Goal: Task Accomplishment & Management: Use online tool/utility

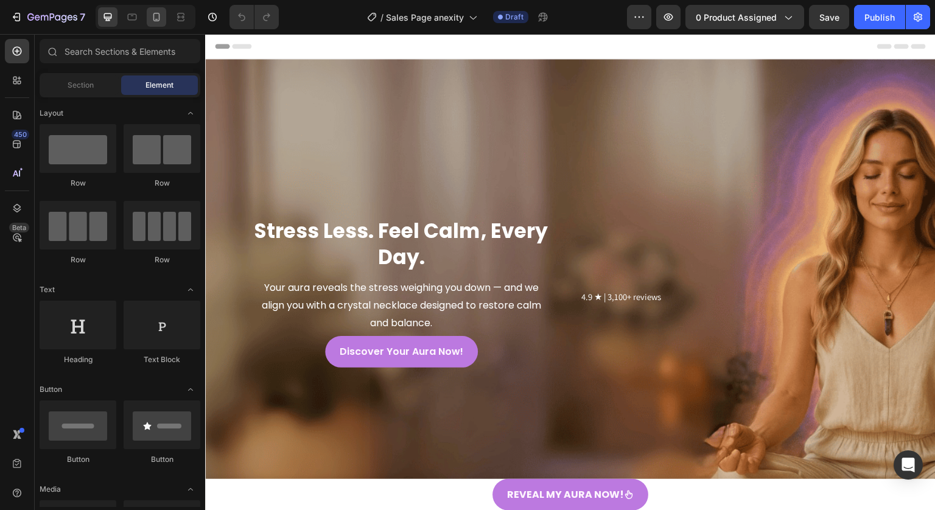
click at [156, 15] on icon at bounding box center [156, 17] width 12 height 12
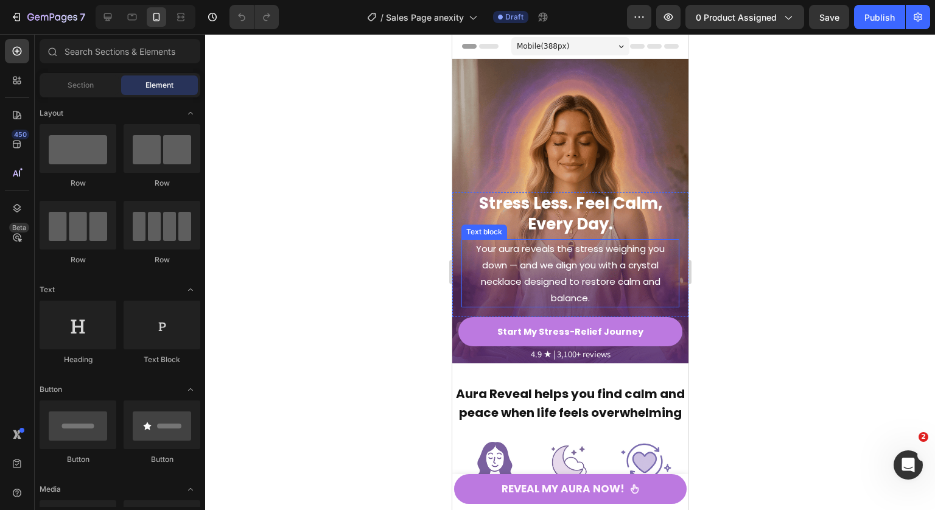
click at [542, 270] on p "Your aura reveals the stress weighing you down — and we align you with a crysta…" at bounding box center [569, 273] width 215 height 66
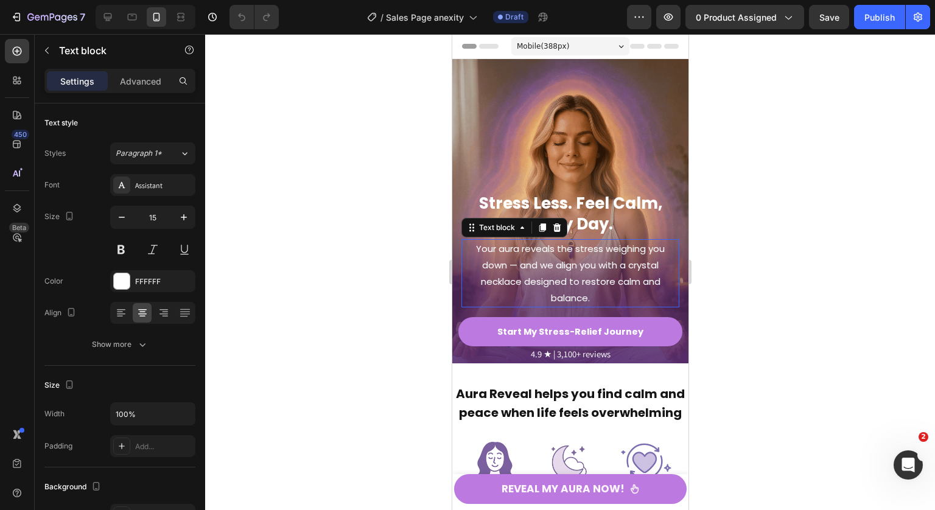
click at [542, 270] on p "Your aura reveals the stress weighing you down — and we align you with a crysta…" at bounding box center [569, 273] width 215 height 66
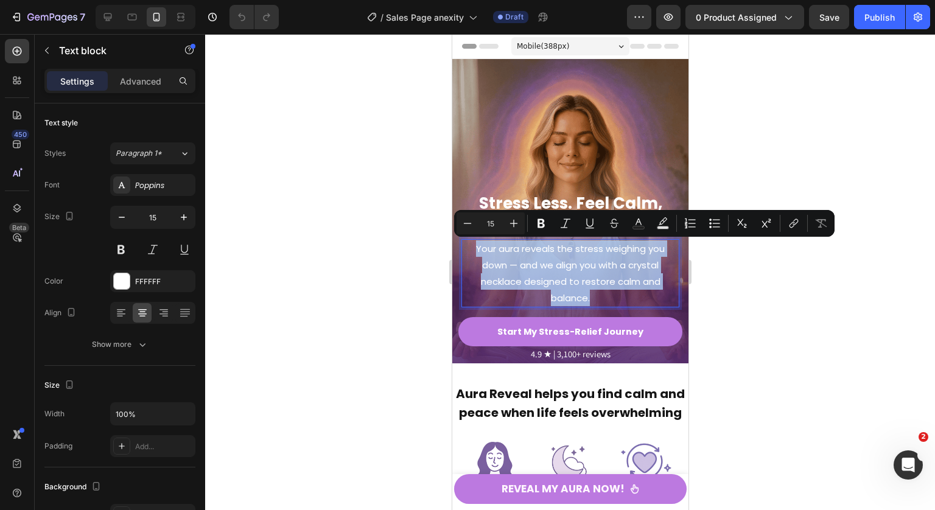
type input "11"
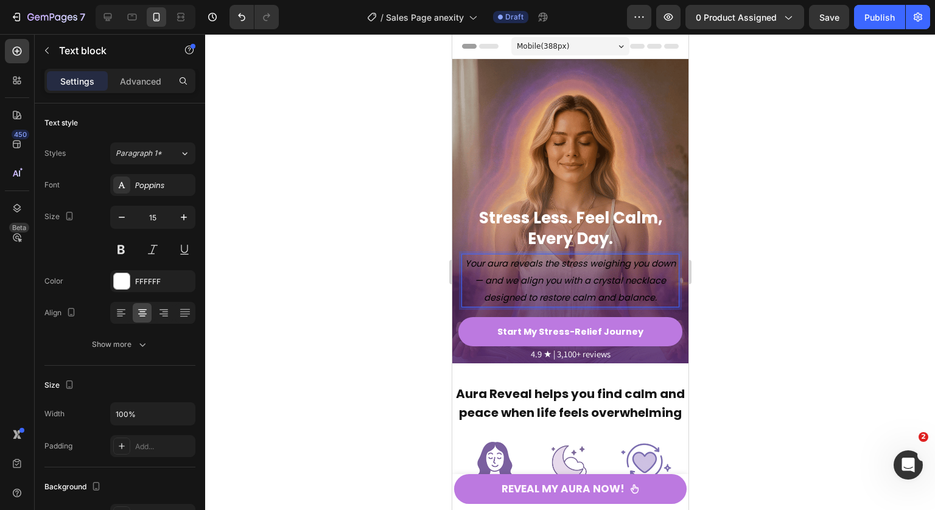
click at [534, 256] on p "Your aura reveals the stress weighing you down — and we align you with a crysta…" at bounding box center [569, 280] width 215 height 51
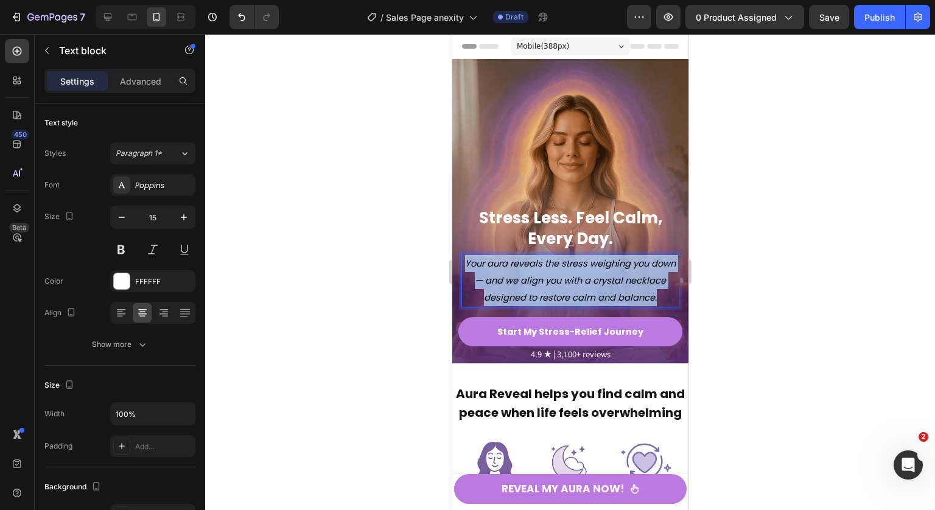
click at [534, 256] on p "Your aura reveals the stress weighing you down — and we align you with a crysta…" at bounding box center [569, 280] width 215 height 51
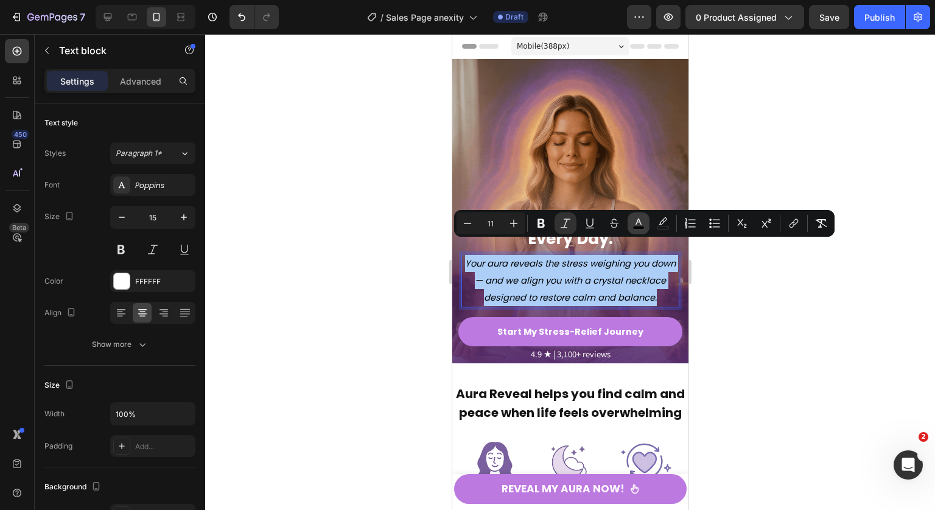
click at [643, 226] on rect "Editor contextual toolbar" at bounding box center [639, 227] width 12 height 3
type input "000000"
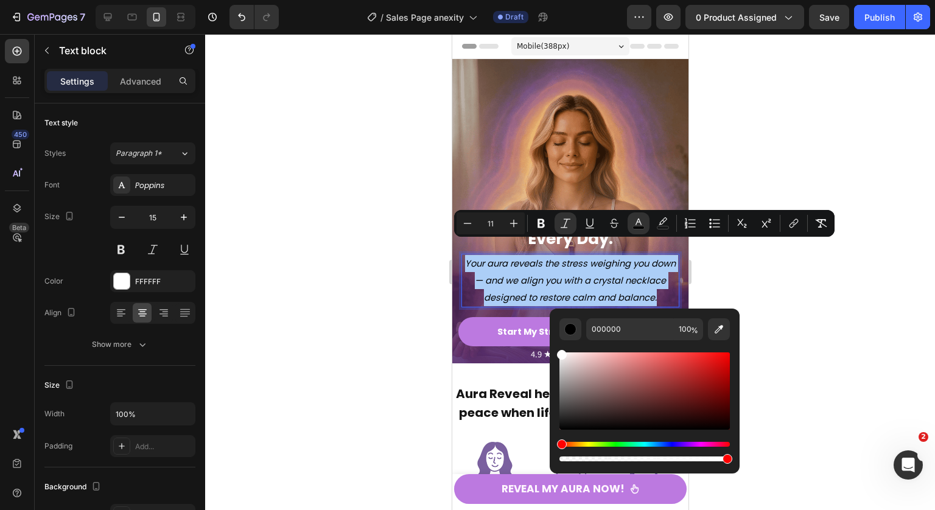
drag, startPoint x: 566, startPoint y: 367, endPoint x: 556, endPoint y: 318, distance: 50.5
click at [556, 318] on div "000000 100 %" at bounding box center [644, 385] width 190 height 155
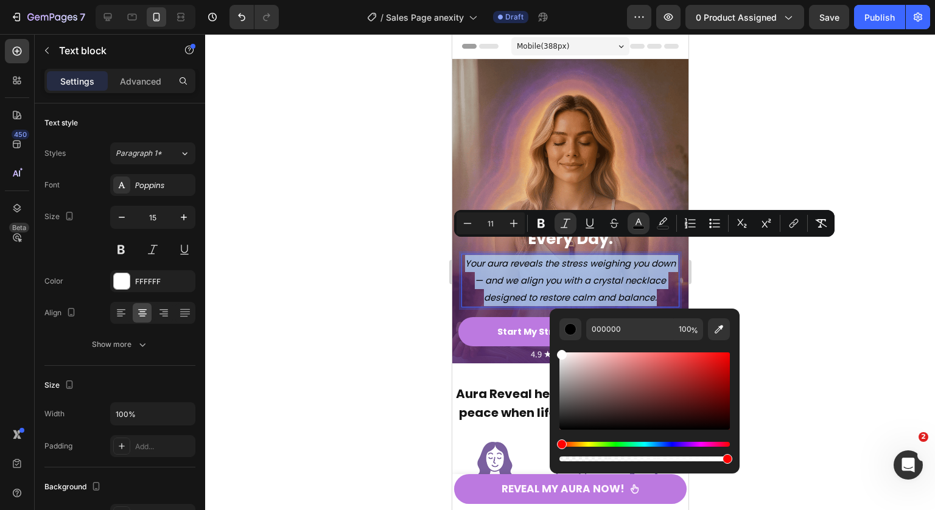
type input "FFFFFF"
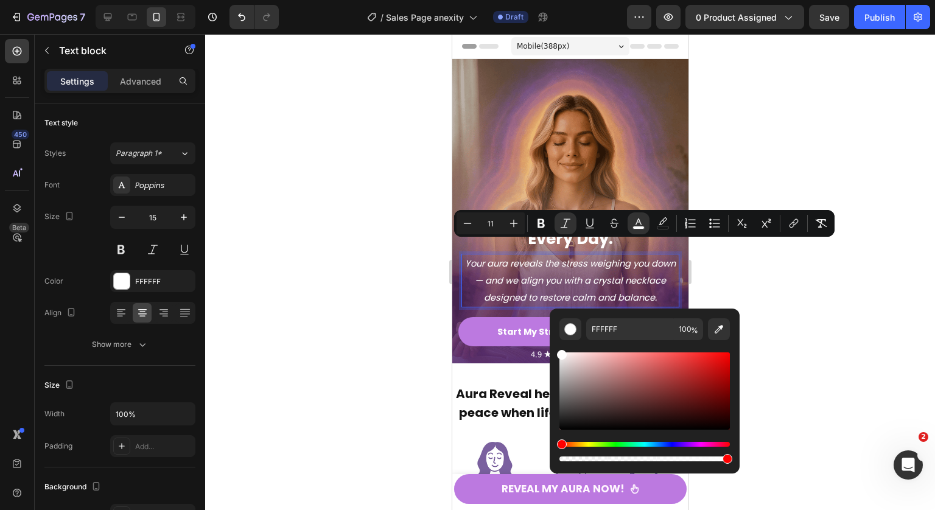
click at [540, 273] on p "Your aura reveals the stress weighing you down — and we align you with a crysta…" at bounding box center [569, 280] width 215 height 51
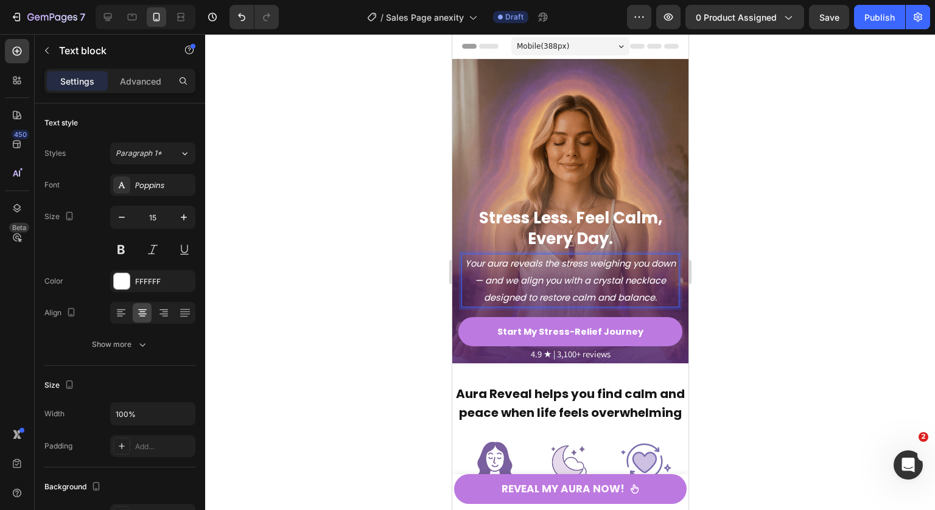
click at [778, 256] on div at bounding box center [570, 272] width 730 height 476
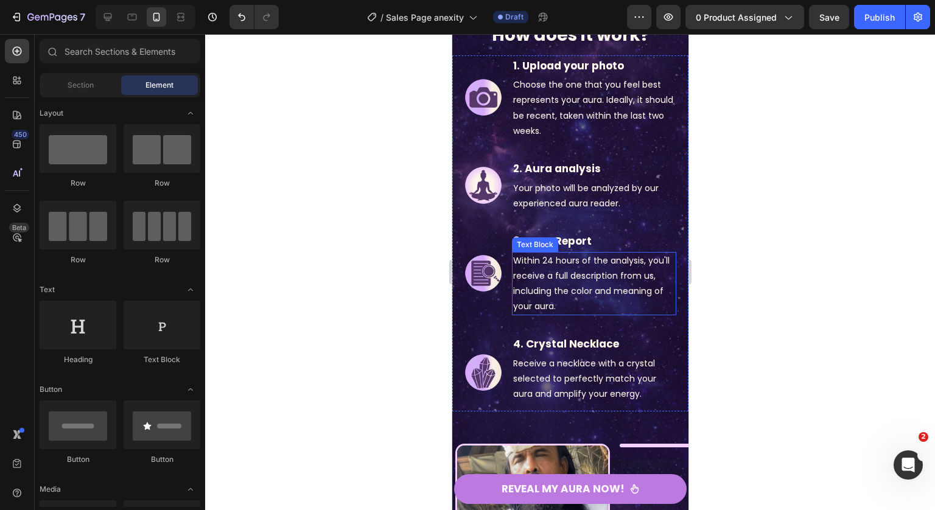
scroll to position [2275, 0]
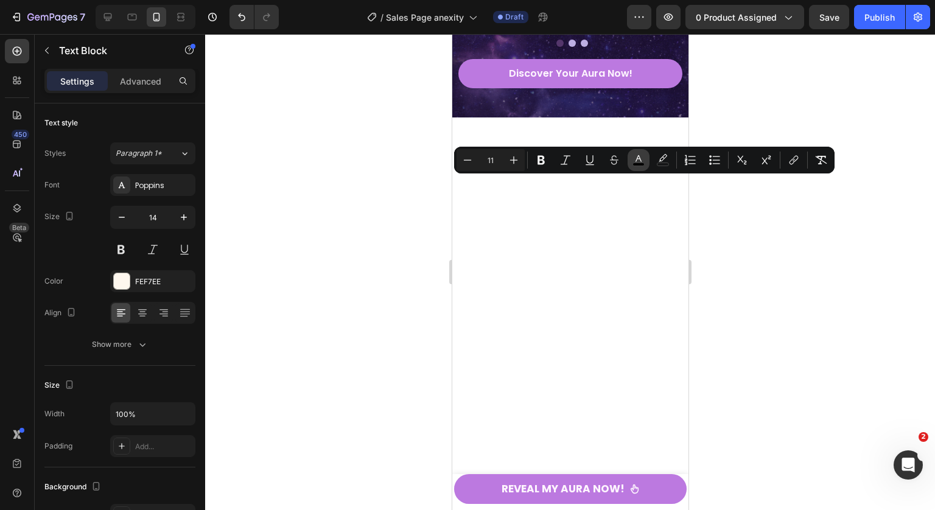
click at [639, 165] on rect "Editor contextual toolbar" at bounding box center [639, 164] width 12 height 3
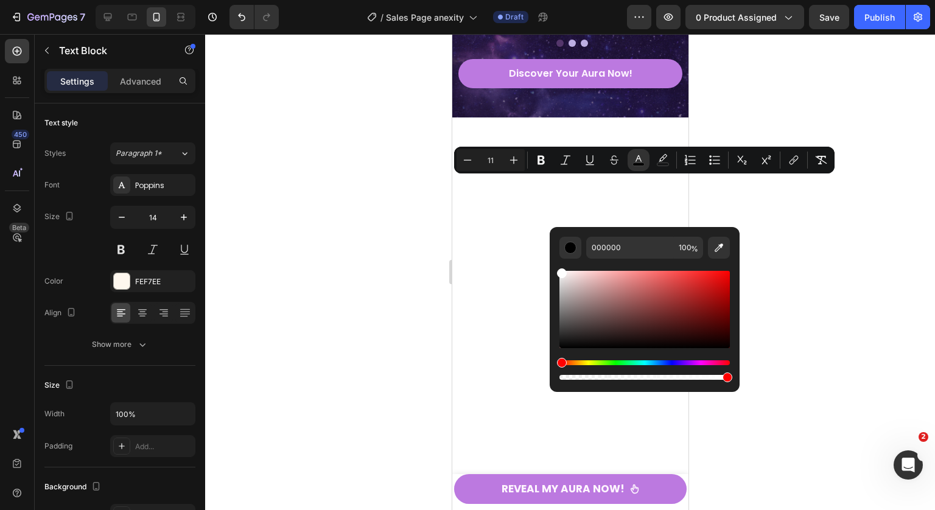
drag, startPoint x: 1022, startPoint y: 312, endPoint x: 546, endPoint y: 254, distance: 479.3
type input "FFFFFF"
click at [769, 203] on div at bounding box center [570, 272] width 730 height 476
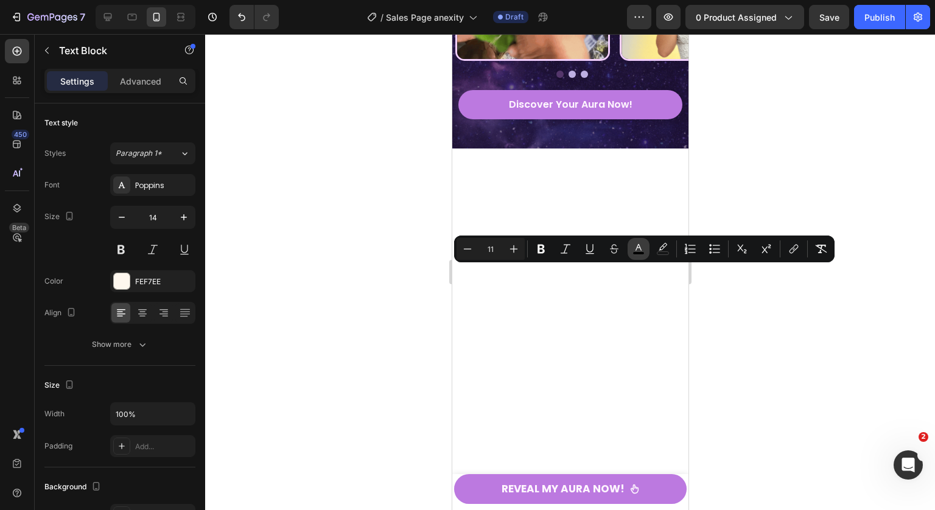
click at [646, 246] on button "color" at bounding box center [638, 249] width 22 height 22
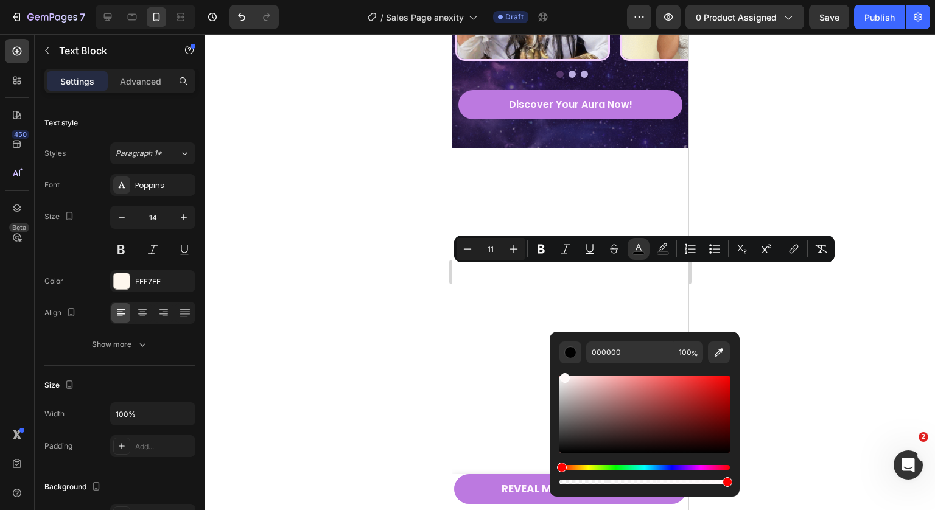
drag, startPoint x: 568, startPoint y: 392, endPoint x: 554, endPoint y: 343, distance: 51.4
click at [562, 363] on div "Editor contextual toolbar" at bounding box center [644, 425] width 170 height 124
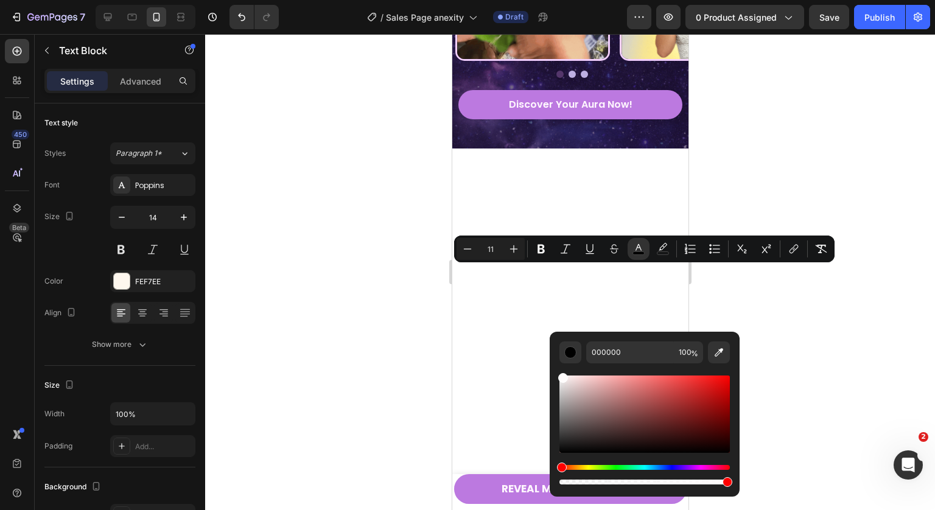
type input "FFFCFC"
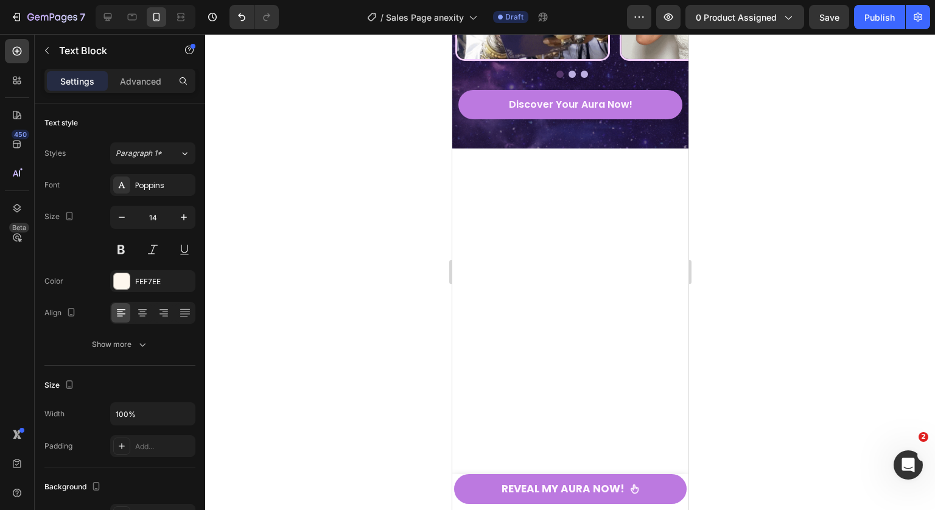
click at [768, 262] on div at bounding box center [570, 272] width 730 height 476
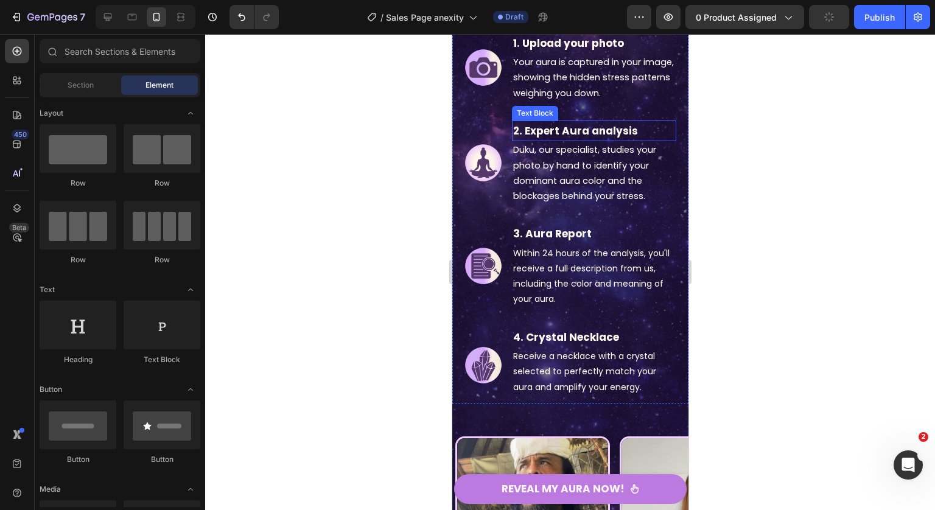
scroll to position [2412, 0]
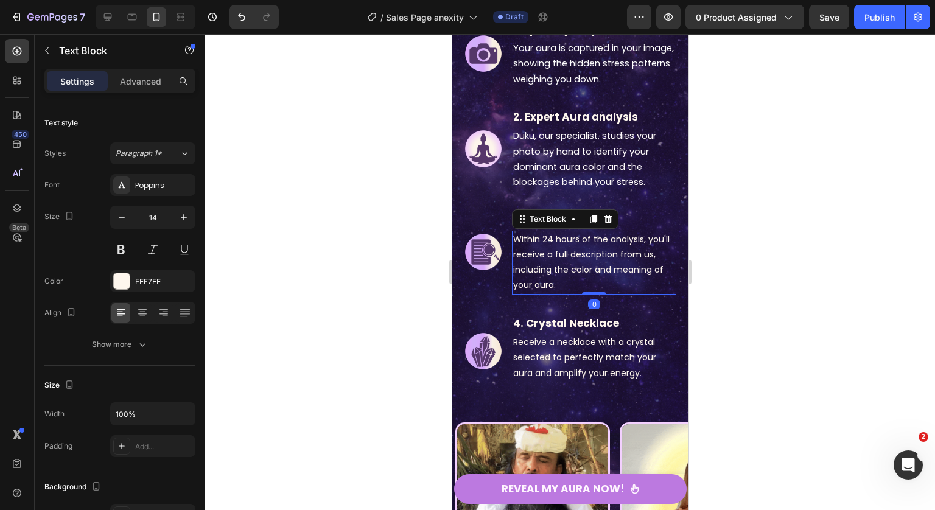
click at [581, 282] on p "Within 24 hours of the analysis, you'll receive a full description from us, inc…" at bounding box center [593, 262] width 162 height 61
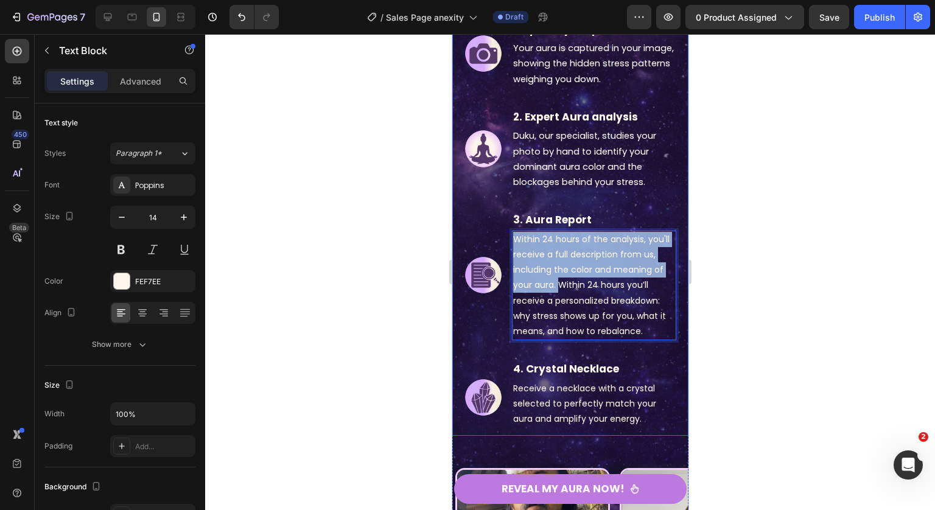
drag, startPoint x: 568, startPoint y: 288, endPoint x: 491, endPoint y: 234, distance: 93.9
click at [491, 234] on li "Image 3. Aura Report Text Block Within 24 hours of the analysis, you'll receive…" at bounding box center [570, 274] width 212 height 131
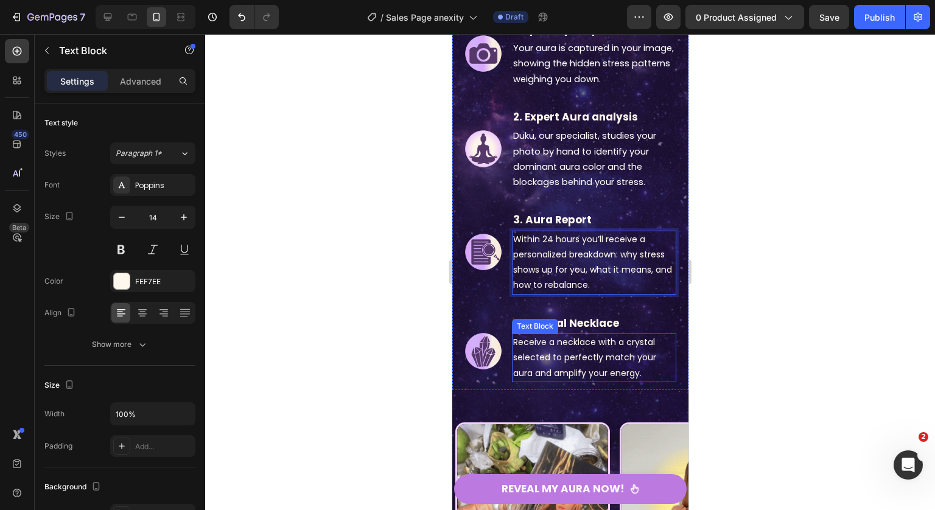
click at [572, 362] on p "Receive a necklace with a crystal selected to perfectly match your aura and amp…" at bounding box center [593, 358] width 162 height 46
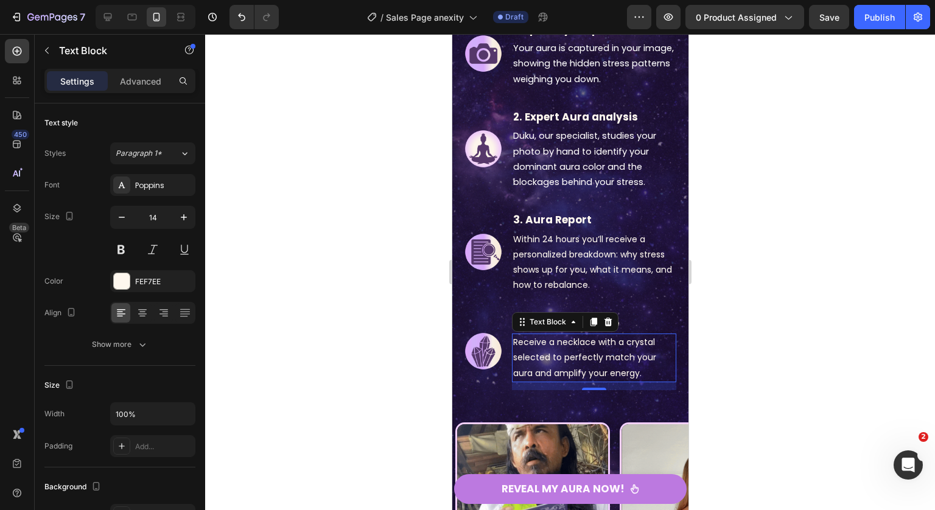
click at [542, 351] on p "Receive a necklace with a crystal selected to perfectly match your aura and amp…" at bounding box center [593, 358] width 162 height 46
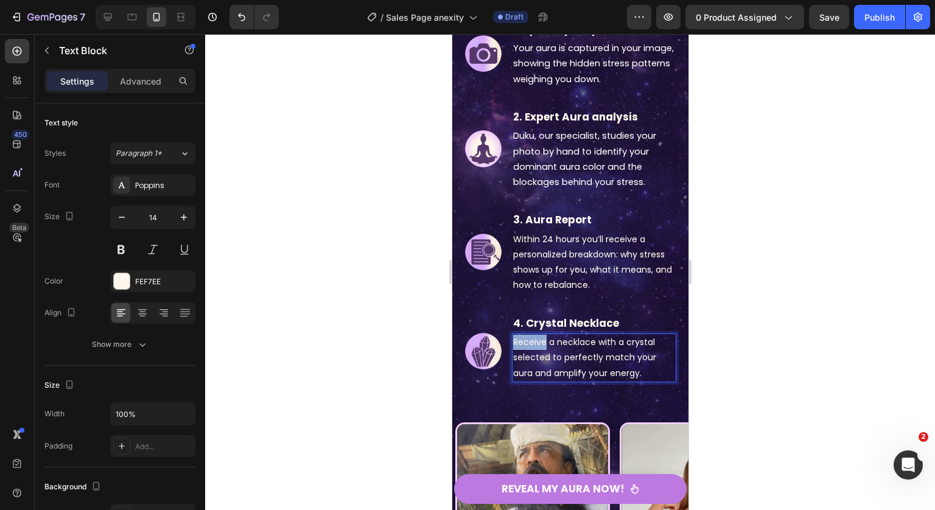
click at [541, 351] on p "Receive a necklace with a crystal selected to perfectly match your aura and amp…" at bounding box center [593, 358] width 162 height 46
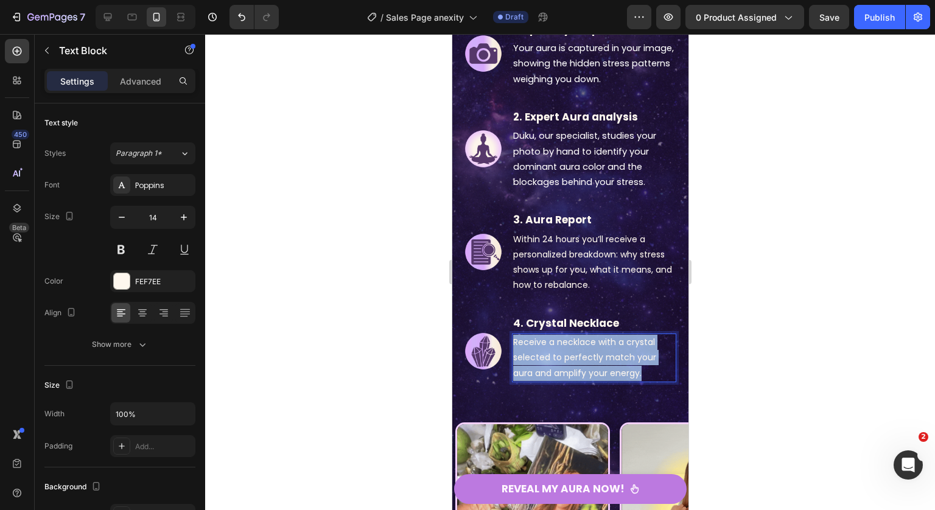
click at [541, 351] on p "Receive a necklace with a crystal selected to perfectly match your aura and amp…" at bounding box center [593, 358] width 162 height 46
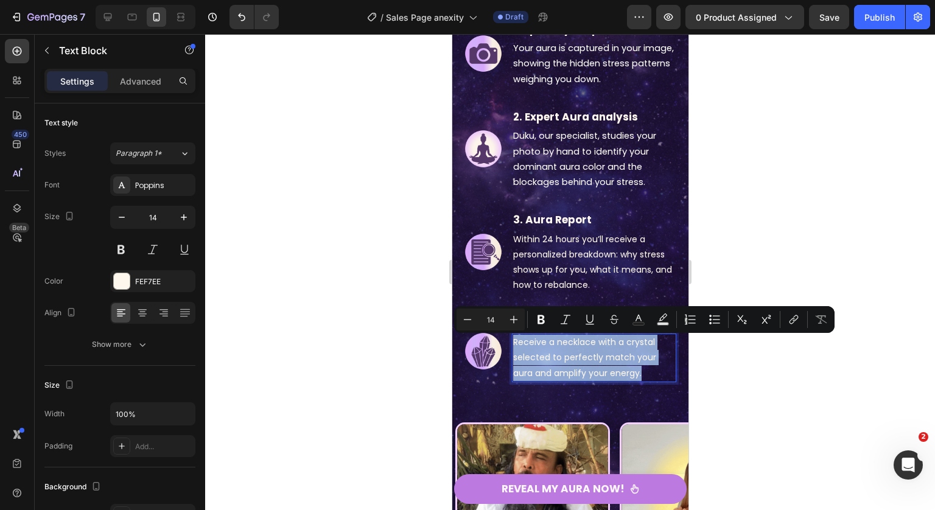
click at [599, 369] on p "Receive a necklace with a crystal selected to perfectly match your aura and amp…" at bounding box center [593, 358] width 162 height 46
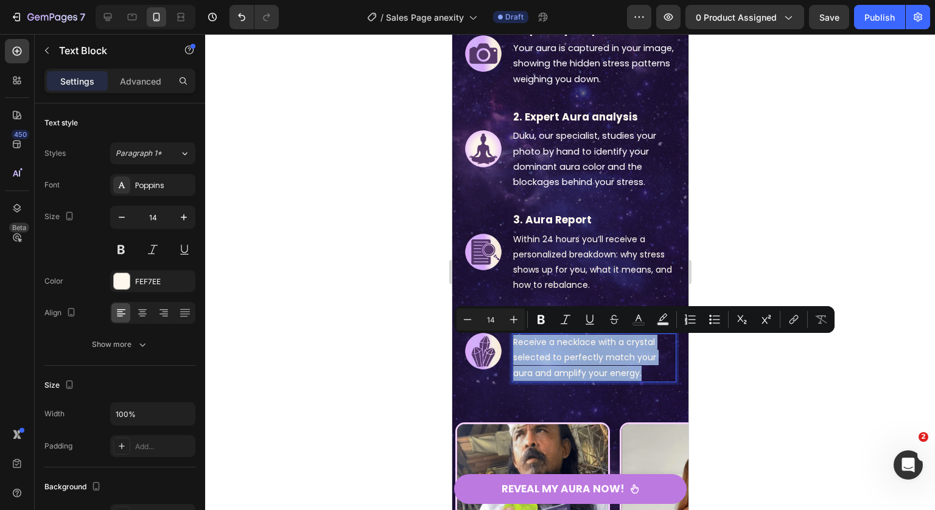
click at [646, 375] on p "Receive a necklace with a crystal selected to perfectly match your aura and amp…" at bounding box center [593, 358] width 162 height 46
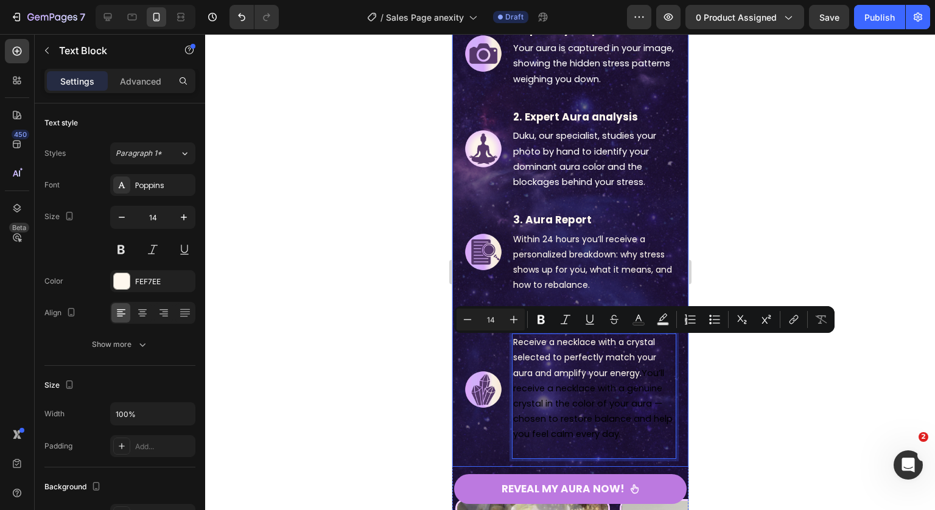
drag, startPoint x: 643, startPoint y: 375, endPoint x: 496, endPoint y: 327, distance: 153.7
click at [496, 327] on li "Image 4. Crystal Necklace Text Block Receive a necklace with a crystal selected…" at bounding box center [570, 390] width 212 height 154
type input "11"
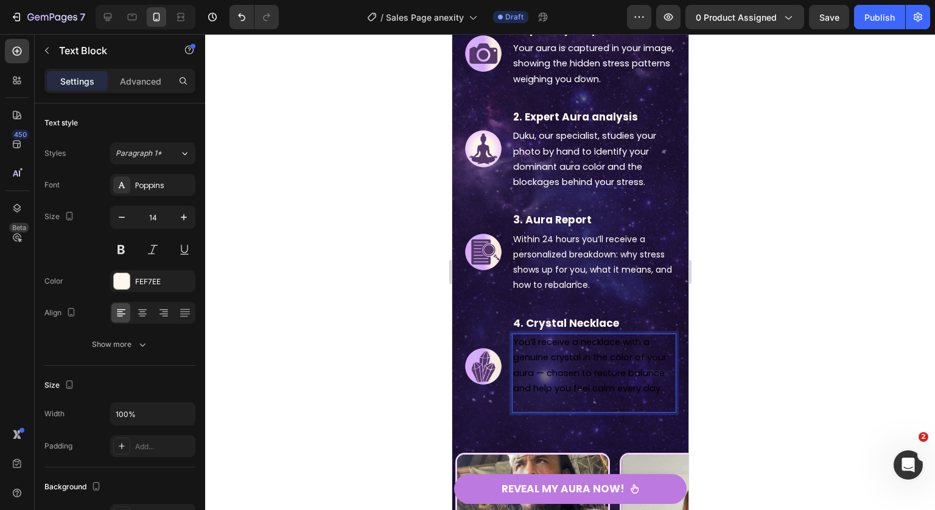
click at [586, 383] on p "You’ll receive a necklace with a genuine crystal in the color of your aura — ch…" at bounding box center [593, 373] width 162 height 77
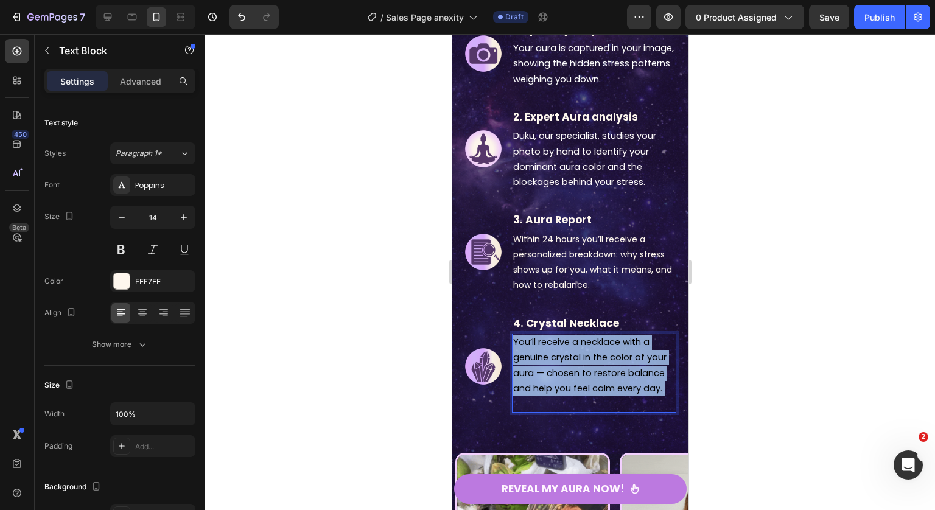
click at [586, 383] on p "You’ll receive a necklace with a genuine crystal in the color of your aura — ch…" at bounding box center [593, 373] width 162 height 77
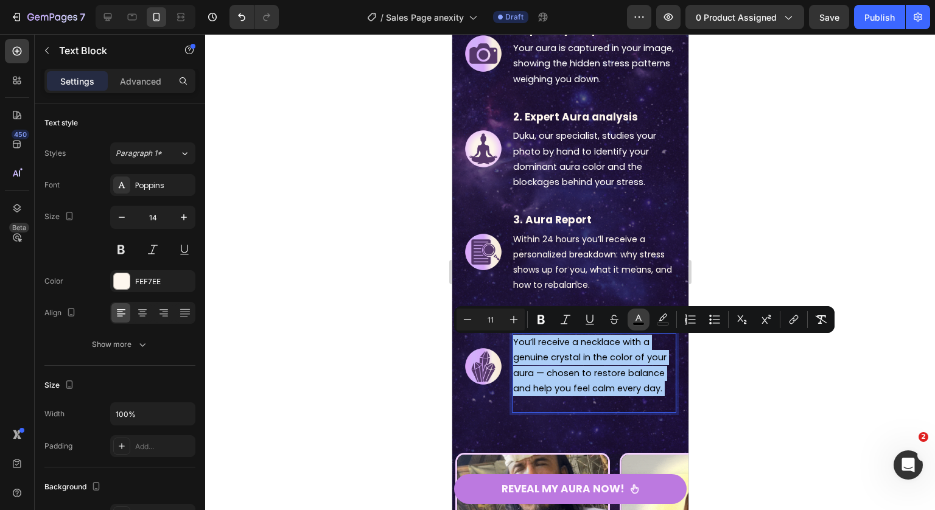
click at [636, 320] on icon "Editor contextual toolbar" at bounding box center [638, 318] width 6 height 7
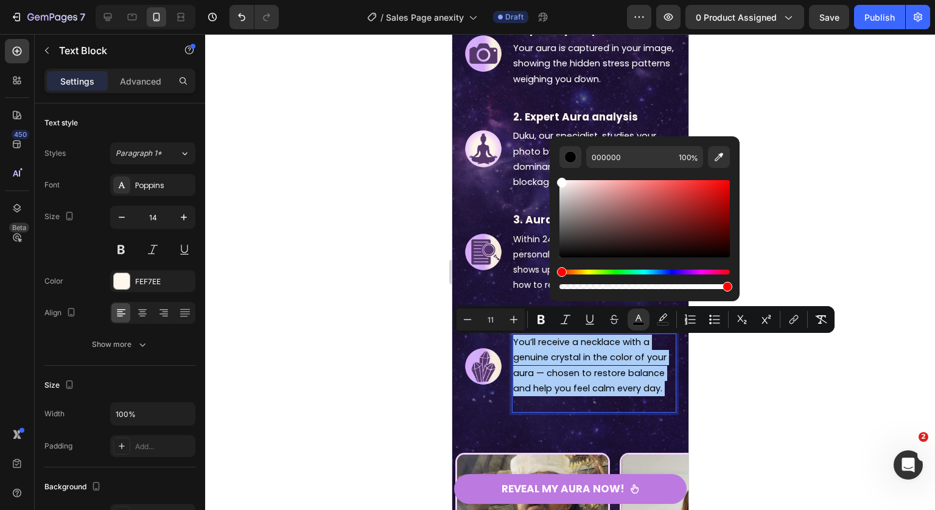
drag, startPoint x: 564, startPoint y: 204, endPoint x: 550, endPoint y: 174, distance: 32.9
click at [550, 174] on div "000000 100 %" at bounding box center [644, 213] width 190 height 155
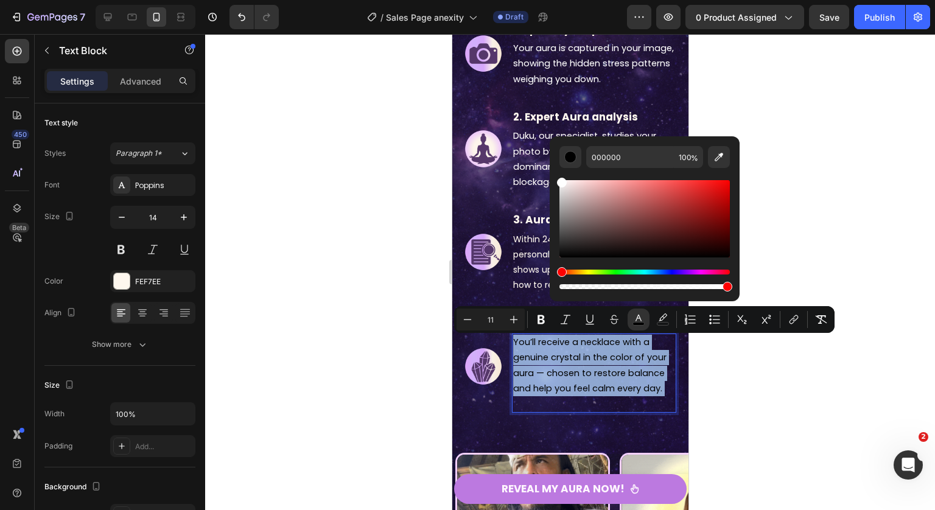
type input "FFFFFF"
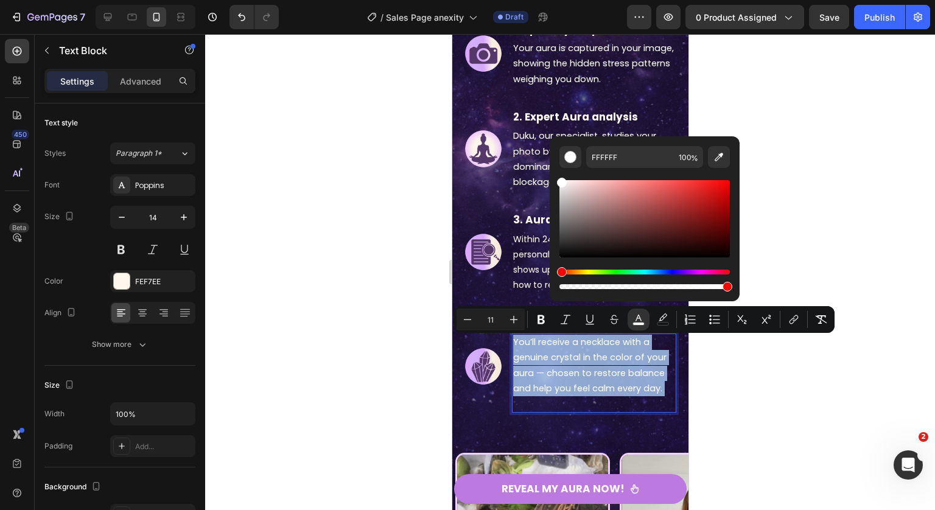
click at [539, 394] on span "You’ll receive a necklace with a genuine crystal in the color of your aura — ch…" at bounding box center [588, 365] width 153 height 58
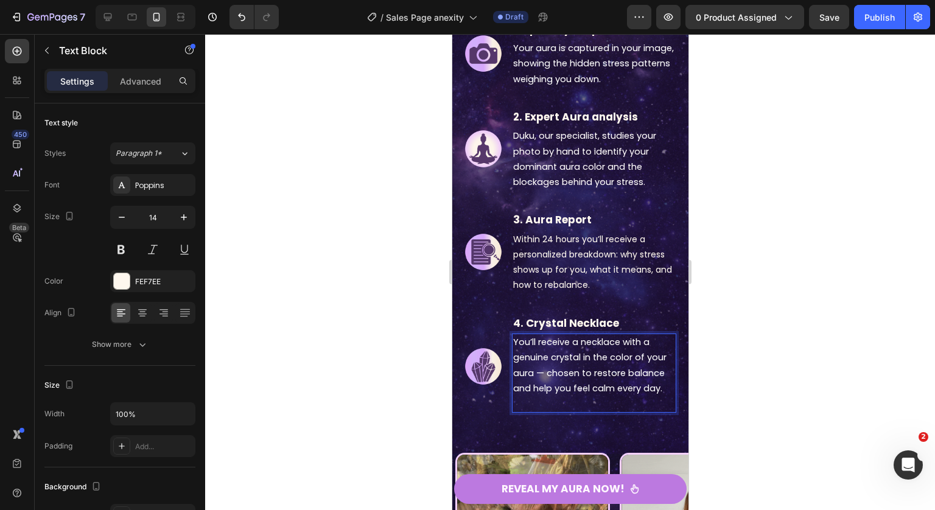
click at [542, 411] on p "You’ll receive a necklace with a genuine crystal in the color of your aura — ch…" at bounding box center [593, 373] width 162 height 77
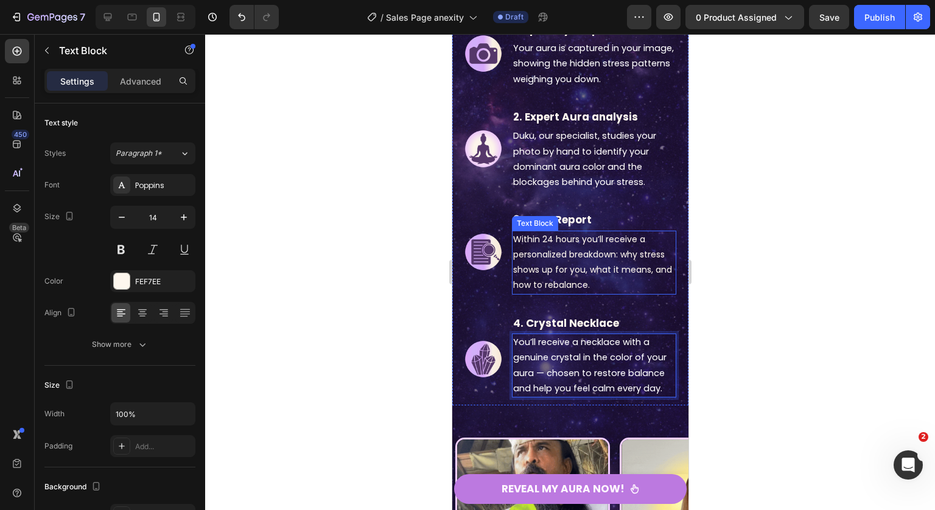
click at [549, 225] on div "Text Block" at bounding box center [534, 223] width 41 height 11
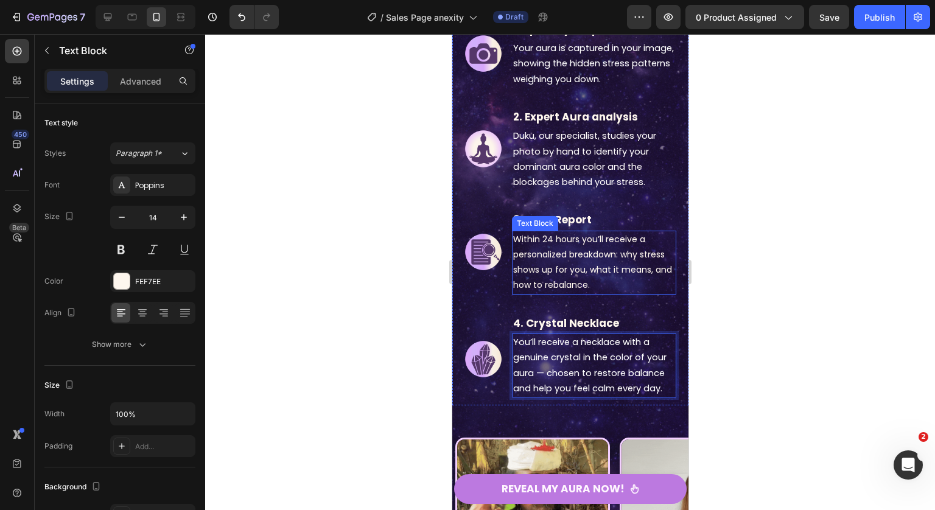
click at [549, 225] on div "Text Block" at bounding box center [534, 223] width 41 height 11
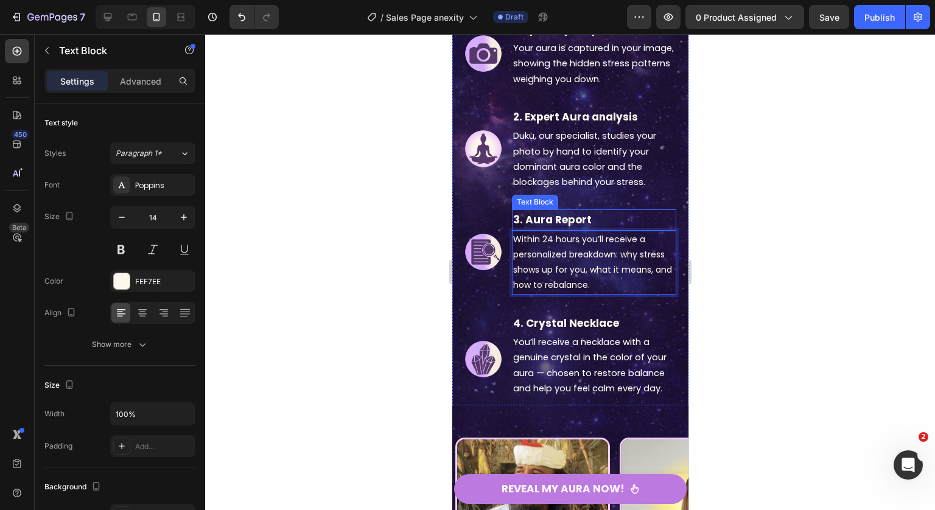
click at [553, 214] on div "3. Aura Report Text Block Within 24 hours you’ll receive a personalized breakdo…" at bounding box center [593, 251] width 164 height 85
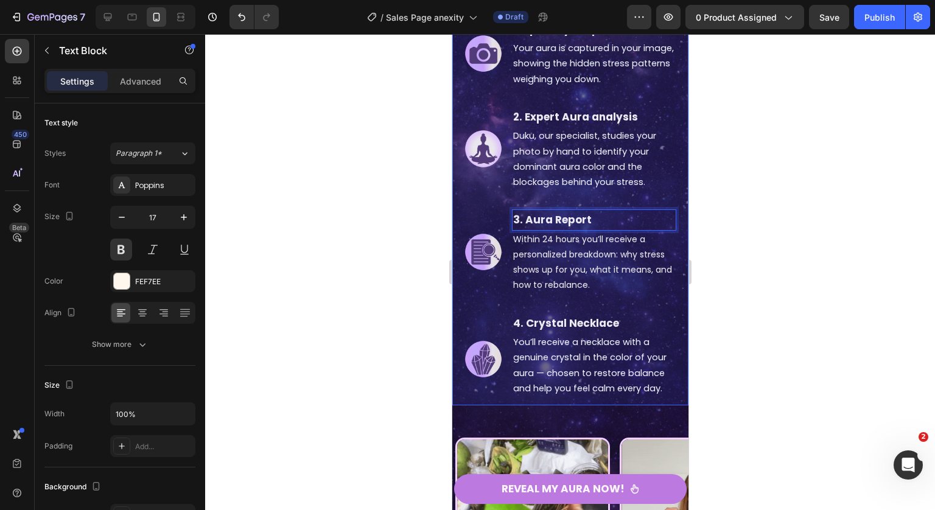
click at [531, 221] on p "3. Aura Report" at bounding box center [593, 220] width 162 height 19
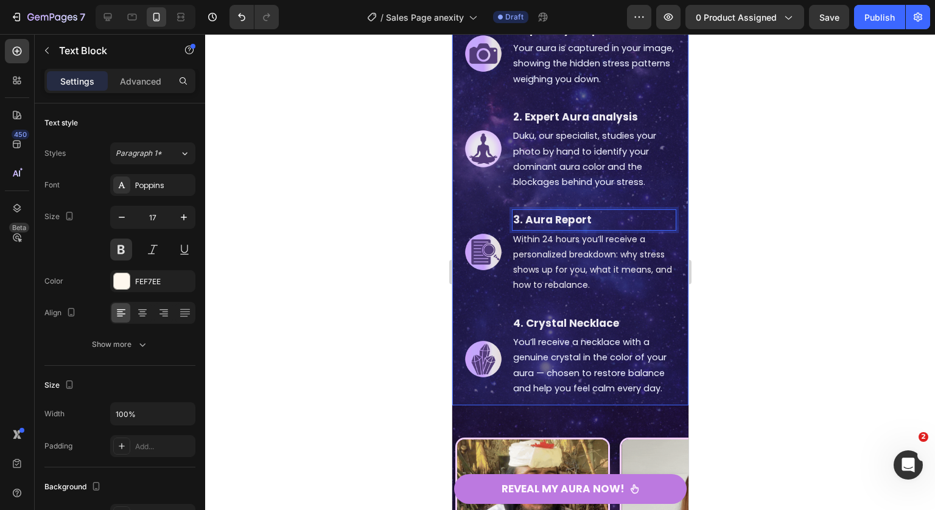
click at [527, 221] on p "3. Aura Report" at bounding box center [593, 220] width 162 height 19
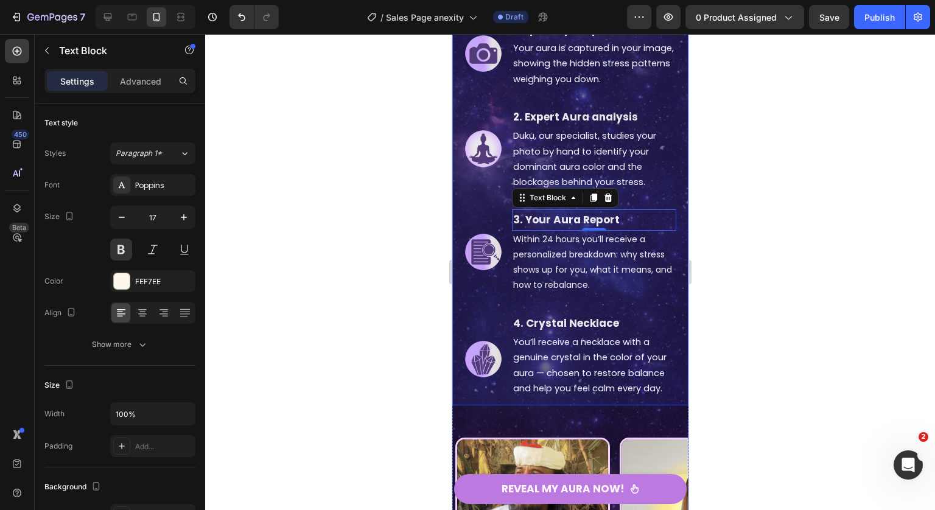
click at [755, 280] on div at bounding box center [570, 272] width 730 height 476
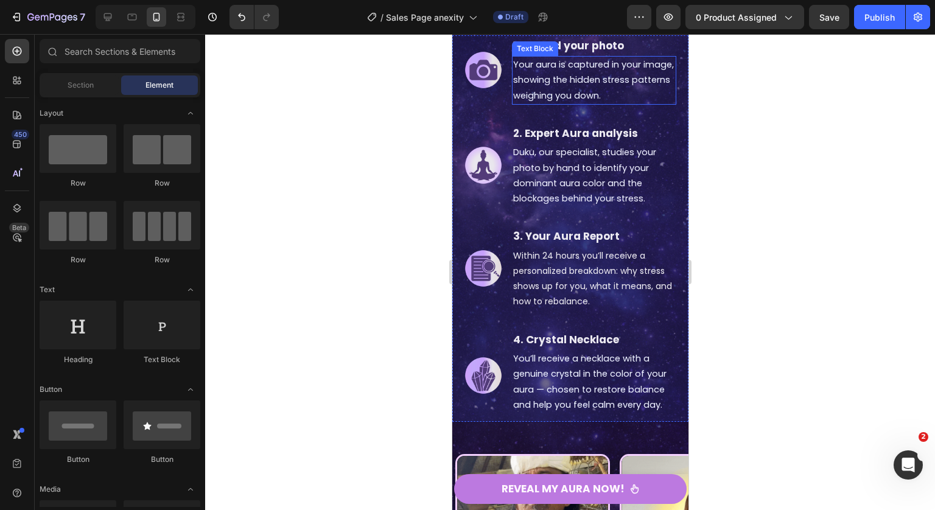
scroll to position [2321, 0]
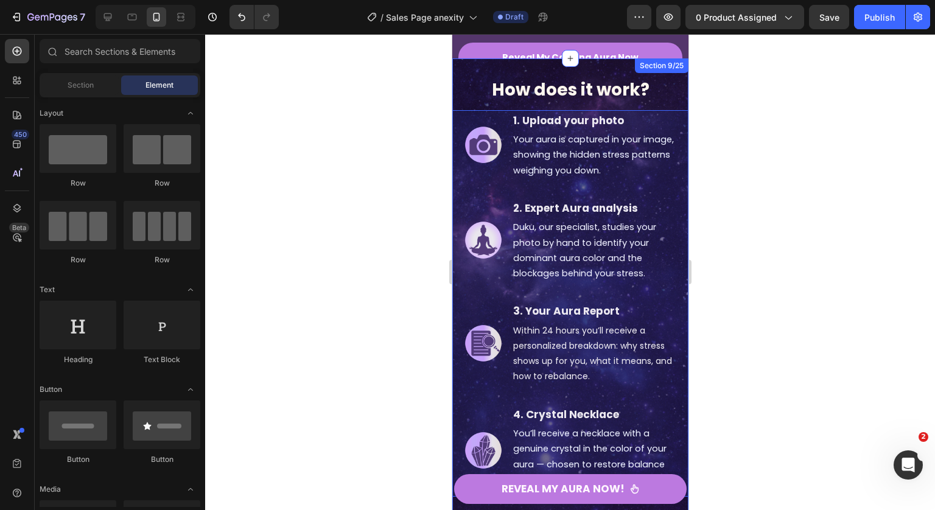
click at [625, 79] on span "How does it work?" at bounding box center [570, 90] width 158 height 24
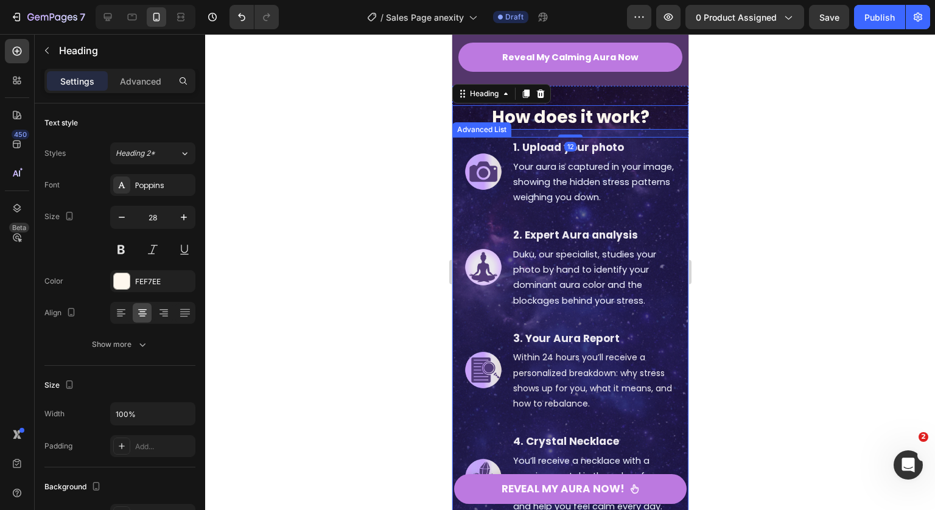
click at [753, 122] on div at bounding box center [570, 272] width 730 height 476
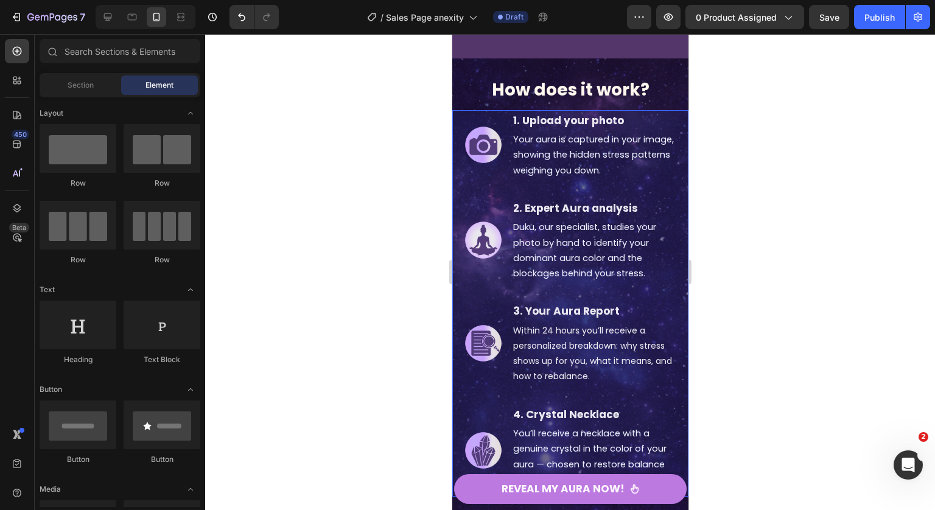
scroll to position [2910, 0]
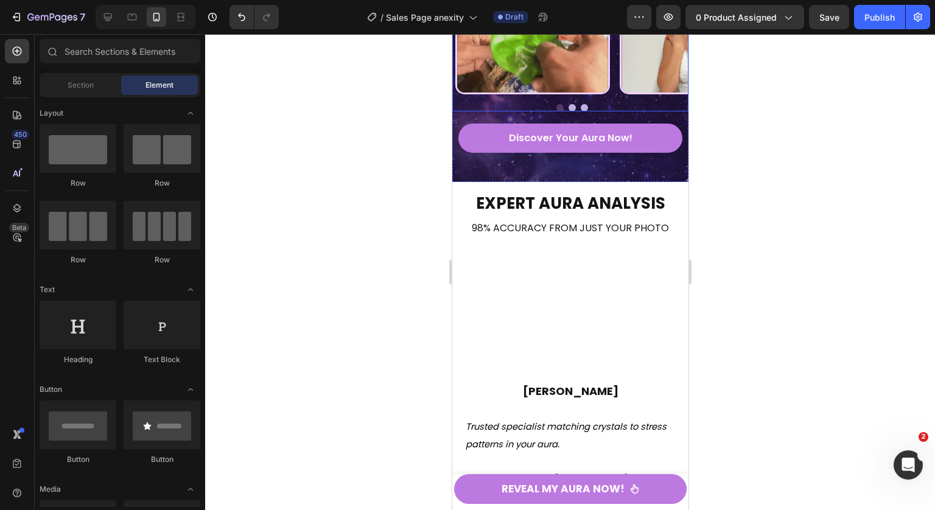
click at [549, 111] on div at bounding box center [571, 107] width 233 height 7
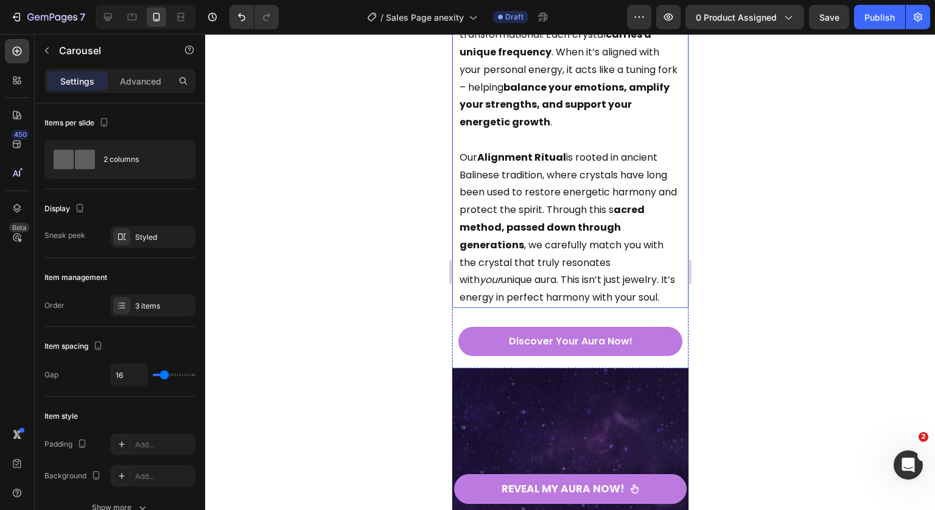
scroll to position [4065, 0]
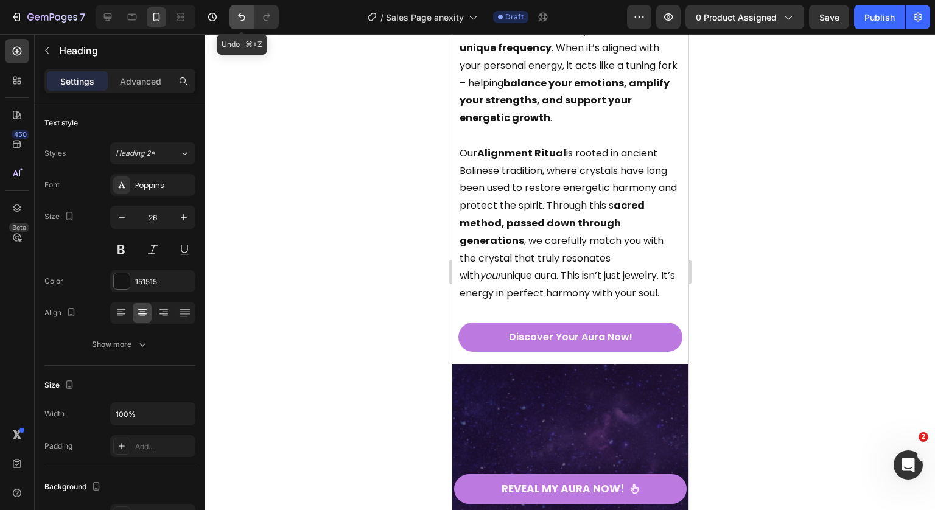
click at [242, 15] on icon "Undo/Redo" at bounding box center [241, 17] width 7 height 8
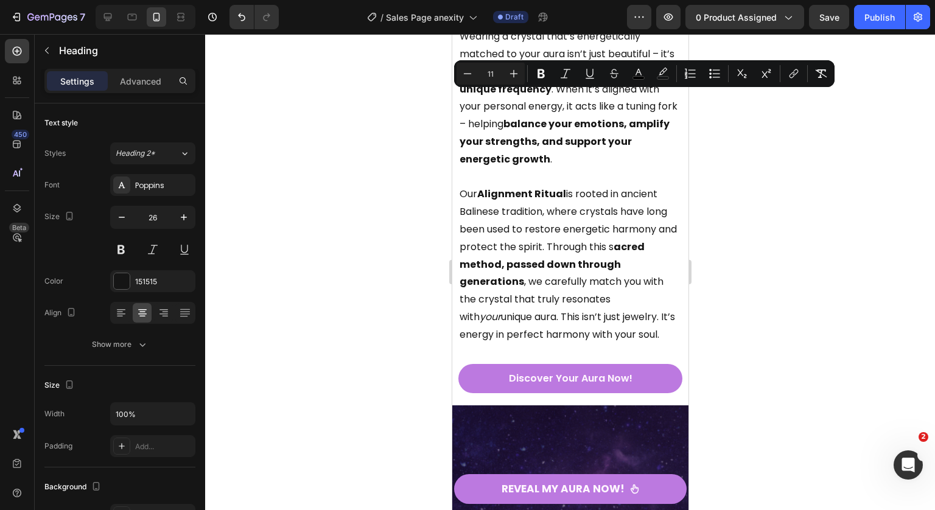
drag, startPoint x: 476, startPoint y: 140, endPoint x: 479, endPoint y: 107, distance: 33.0
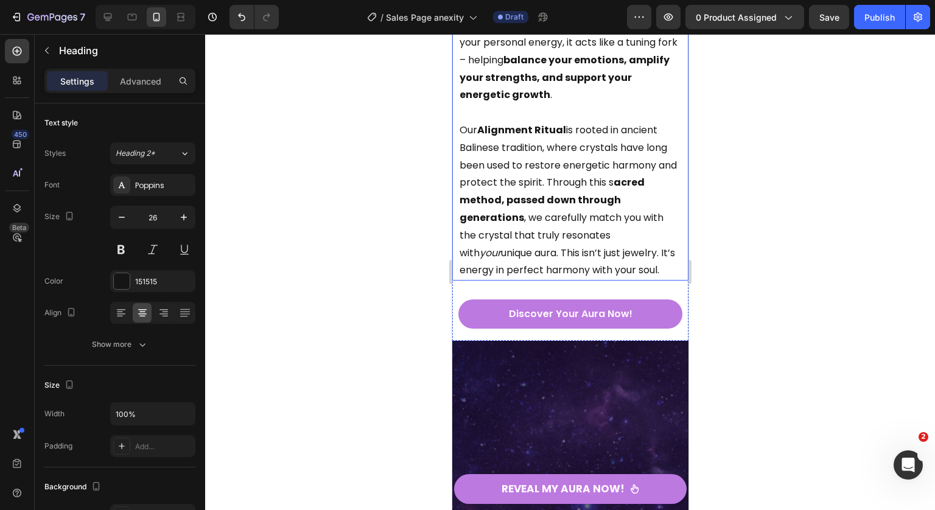
click at [554, 104] on p "Wearing a crystal that’s energetically matched to your aura isn’t just beautifu…" at bounding box center [569, 34] width 221 height 140
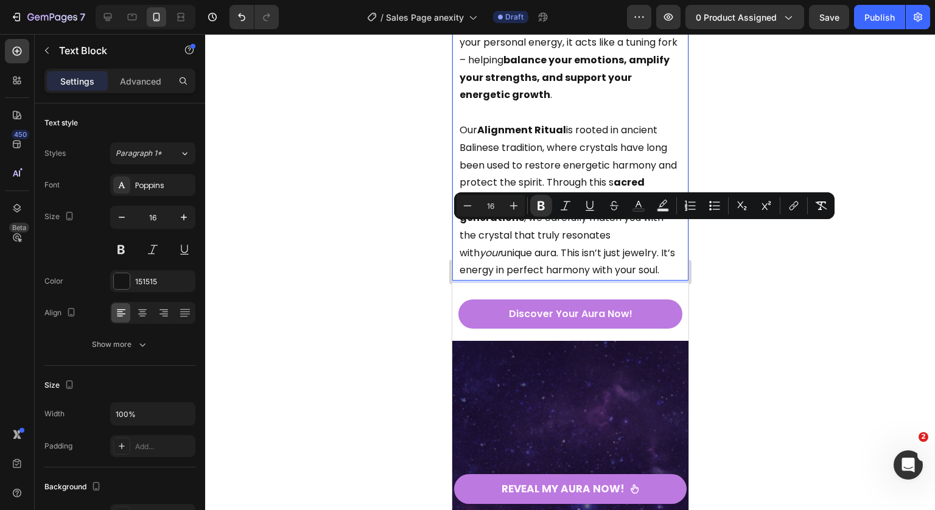
click at [464, 104] on p "Wearing a crystal that’s energetically matched to your aura isn’t just beautifu…" at bounding box center [569, 34] width 221 height 140
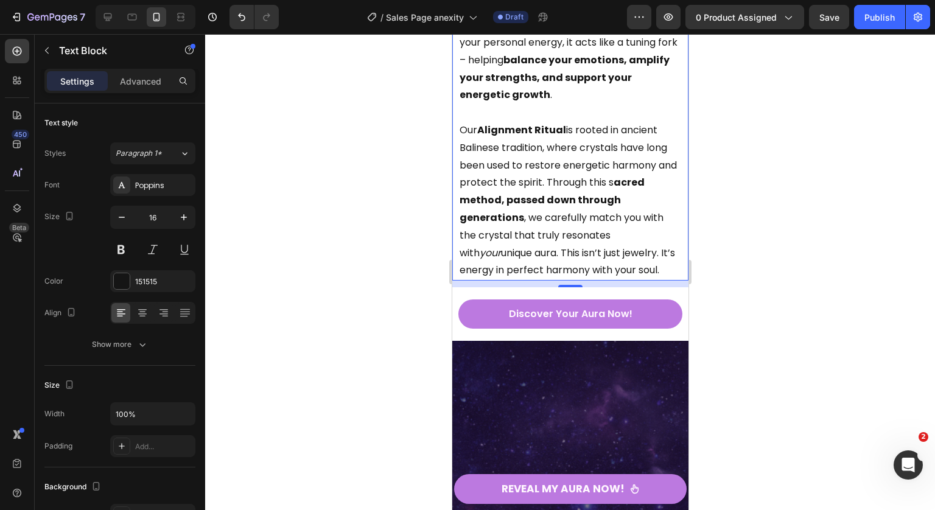
drag, startPoint x: 459, startPoint y: 141, endPoint x: 606, endPoint y: 313, distance: 226.1
click at [606, 280] on div "Wearing a crystal that’s energetically matched to your aura isn’t just beautifu…" at bounding box center [569, 122] width 236 height 318
click at [618, 279] on p "Our Alignment Ritual is rooted in ancient Balinese tradition, where crystals ha…" at bounding box center [569, 201] width 221 height 158
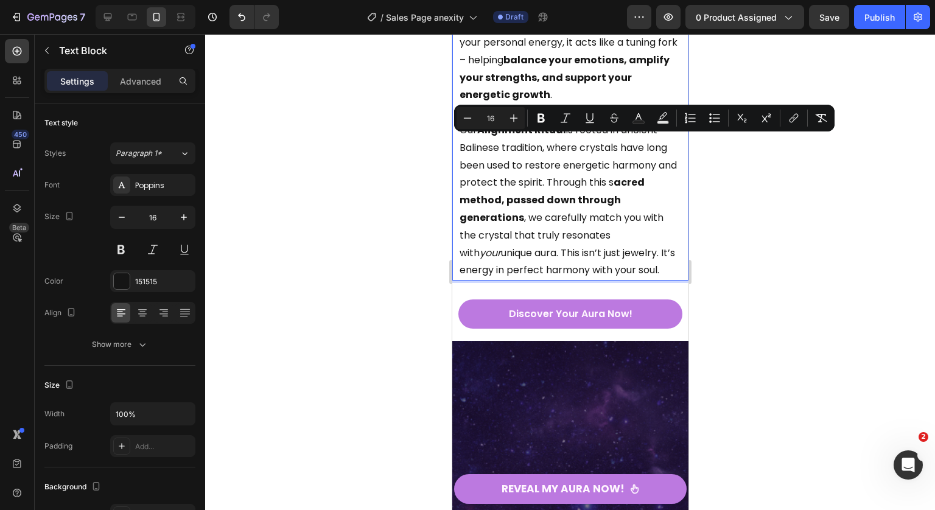
drag, startPoint x: 660, startPoint y: 441, endPoint x: 436, endPoint y: 150, distance: 366.9
click at [451, 150] on html "Mobile ( 388 px) iPhone 13 Mini iPhone 13 Pro iPhone 11 Pro Max iPhone 15 Pro M…" at bounding box center [569, 9] width 236 height 8081
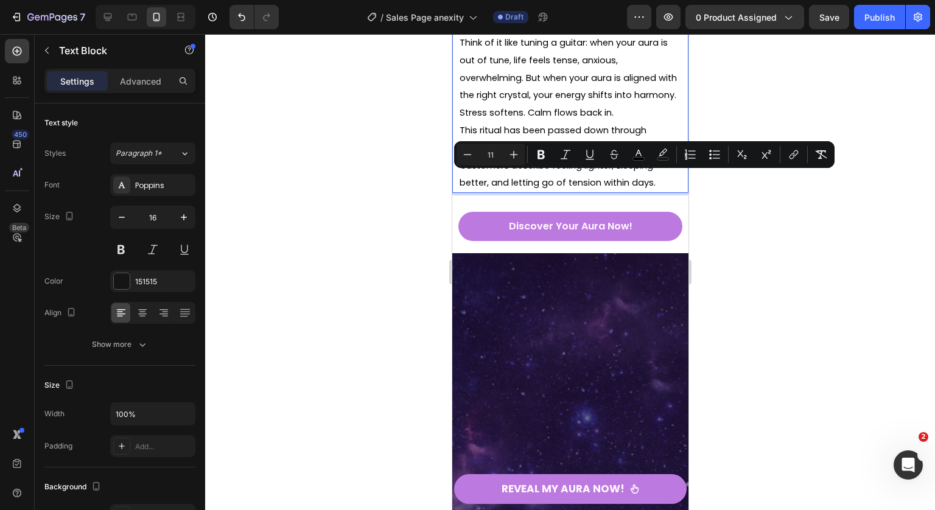
drag, startPoint x: 486, startPoint y: 179, endPoint x: 646, endPoint y: 197, distance: 161.5
click at [535, 159] on icon "Editor contextual toolbar" at bounding box center [541, 154] width 12 height 12
drag, startPoint x: 595, startPoint y: 218, endPoint x: 487, endPoint y: 177, distance: 115.2
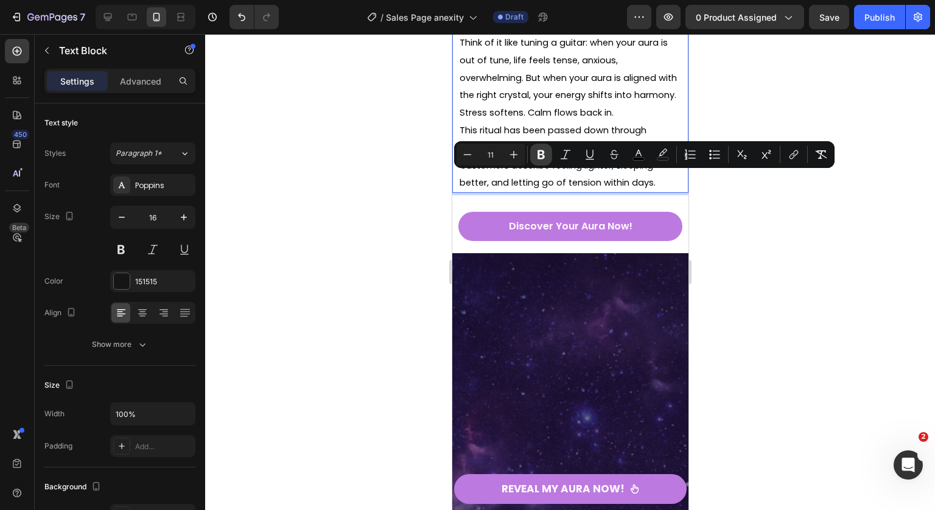
click at [535, 155] on icon "Editor contextual toolbar" at bounding box center [541, 154] width 12 height 12
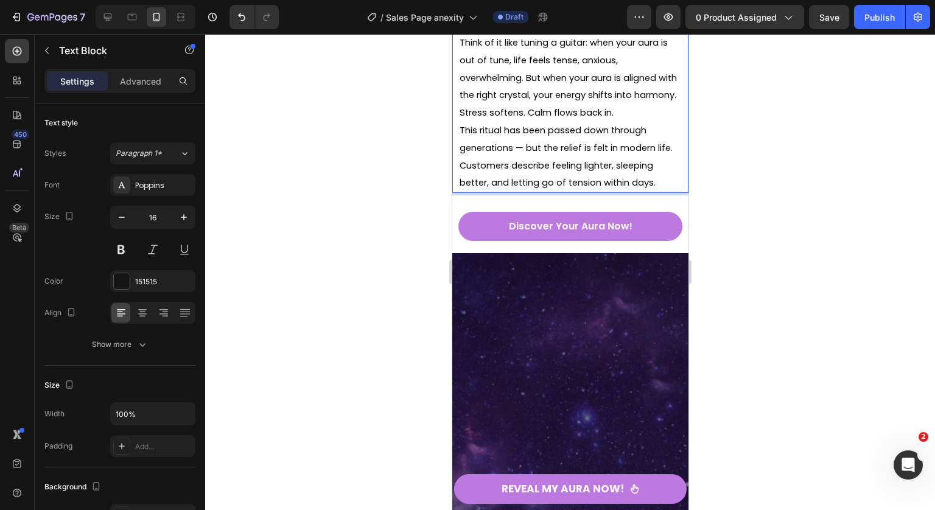
click at [556, 122] on p "Think of it like tuning a guitar: when your aura is out of tune, life feels ten…" at bounding box center [569, 78] width 221 height 88
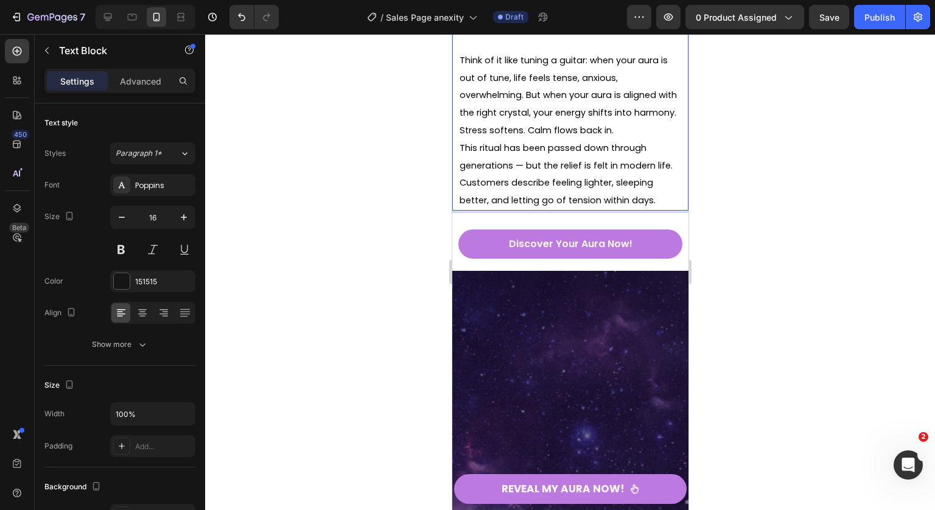
click at [503, 136] on span "Think of it like tuning a guitar: when your aura is out of tune, life feels ten…" at bounding box center [567, 95] width 217 height 82
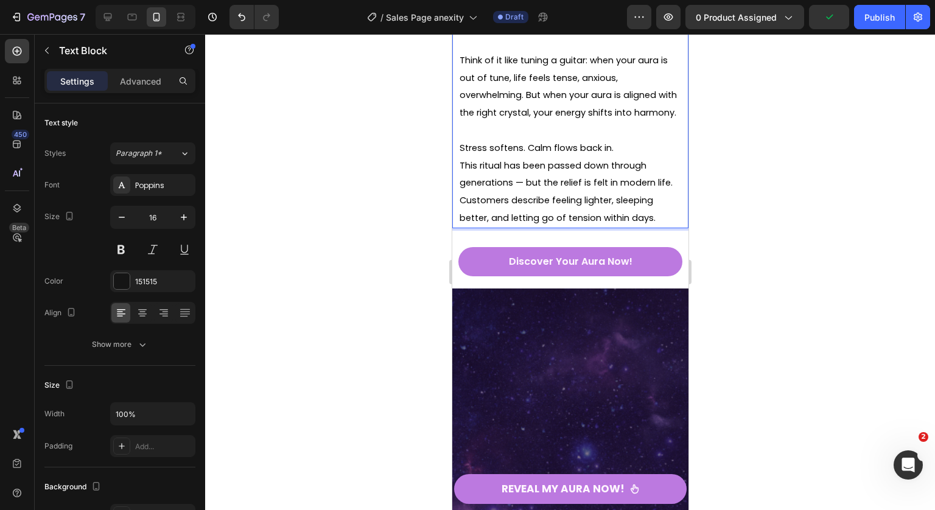
click at [568, 52] on p "Rich Text Editor. Editing area: main" at bounding box center [569, 43] width 221 height 18
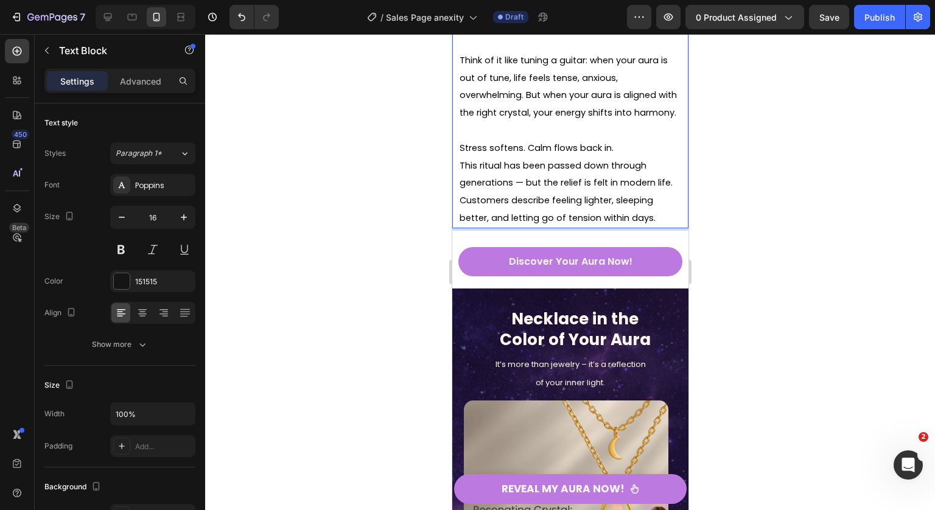
scroll to position [4169, 0]
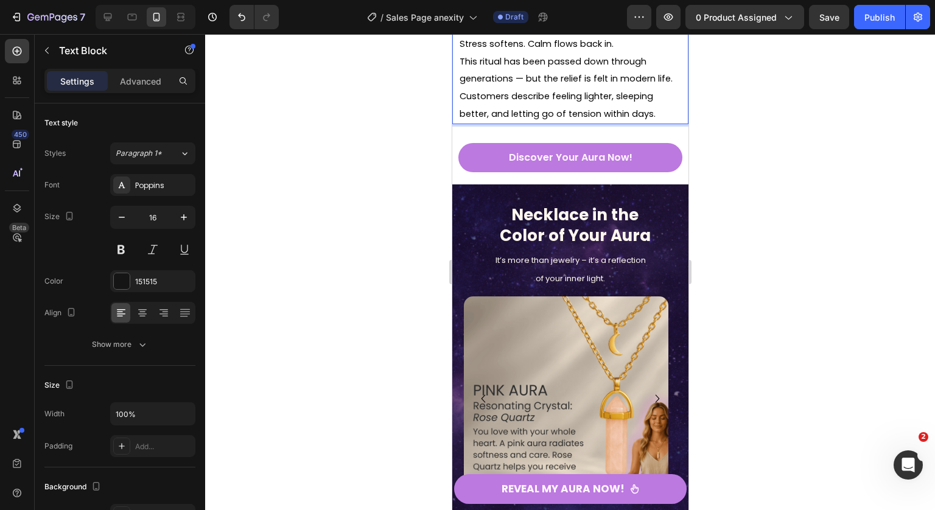
click at [517, 120] on span "This ritual has been passed down through generations — but the relief is felt i…" at bounding box center [565, 87] width 213 height 64
click at [801, 260] on div at bounding box center [570, 272] width 730 height 476
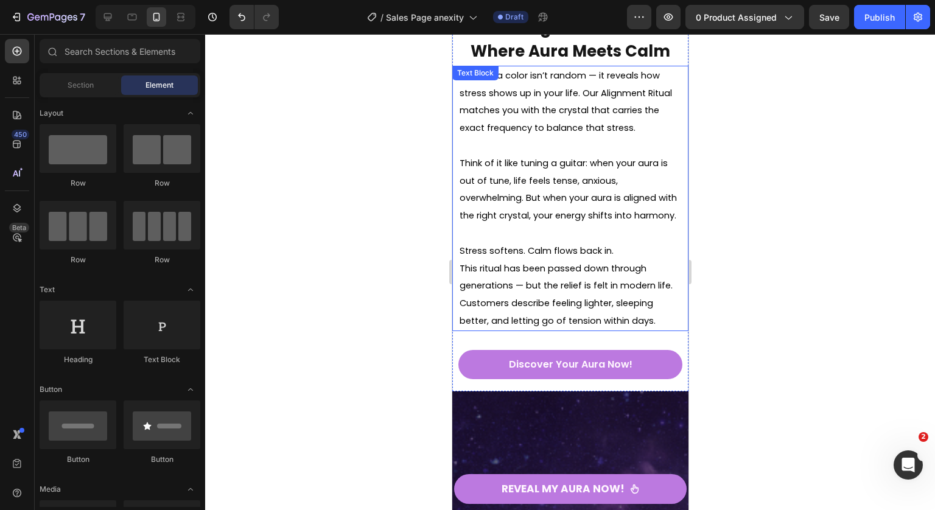
scroll to position [3958, 0]
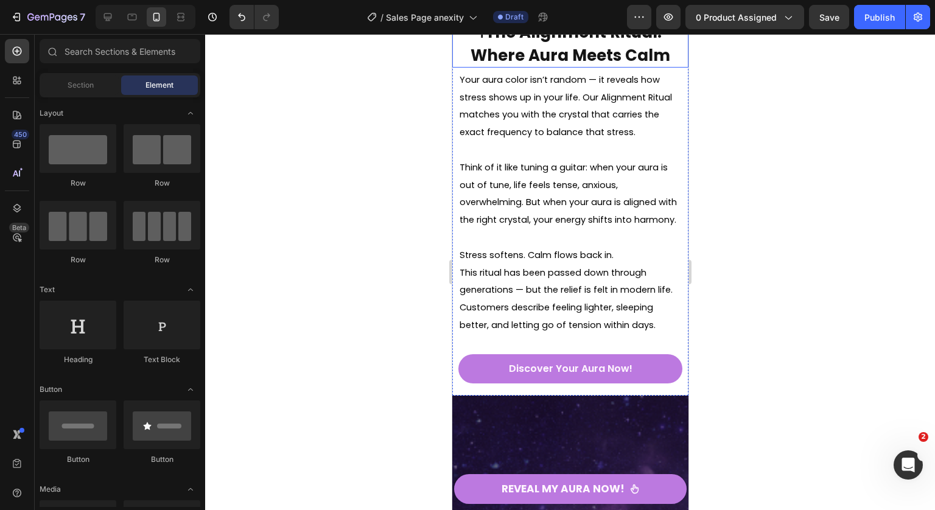
click at [490, 66] on p "⁠⁠⁠⁠⁠⁠⁠ T The Alignment Ritual: Where Aura Meets Calm" at bounding box center [569, 45] width 209 height 44
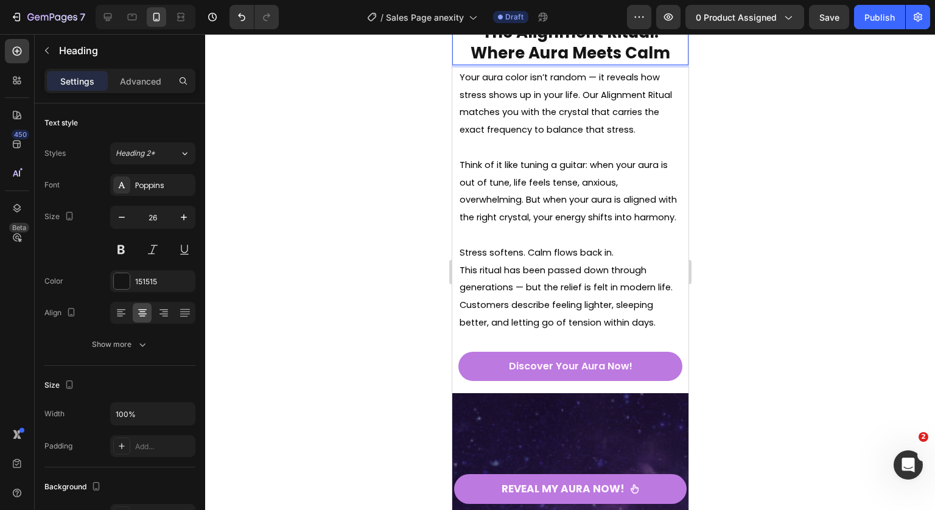
drag, startPoint x: 783, startPoint y: 227, endPoint x: 723, endPoint y: 215, distance: 61.5
click at [783, 227] on div at bounding box center [570, 272] width 730 height 476
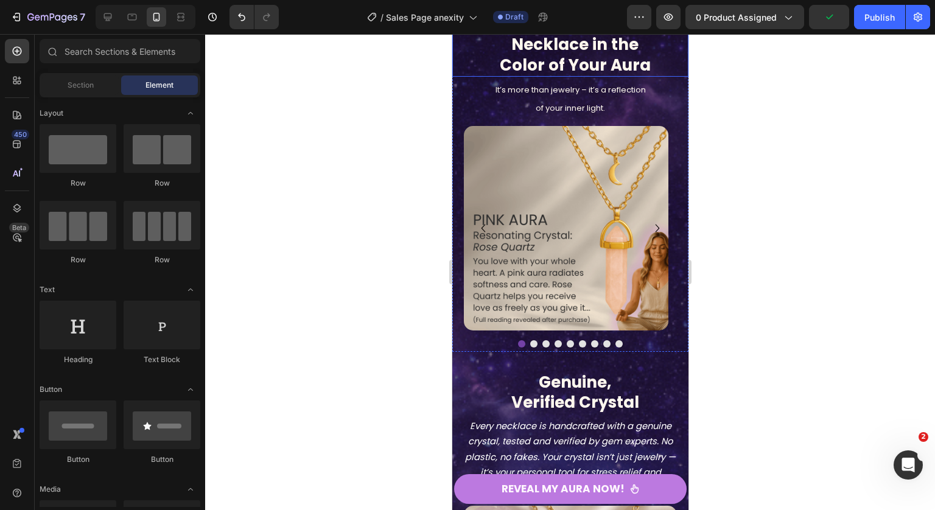
scroll to position [4448, 0]
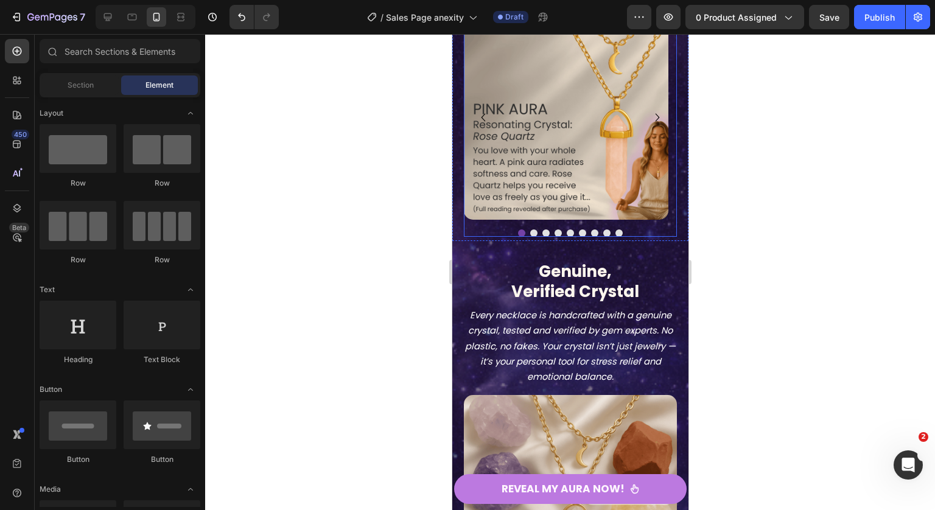
click at [649, 125] on icon "Carousel Next Arrow" at bounding box center [657, 118] width 16 height 16
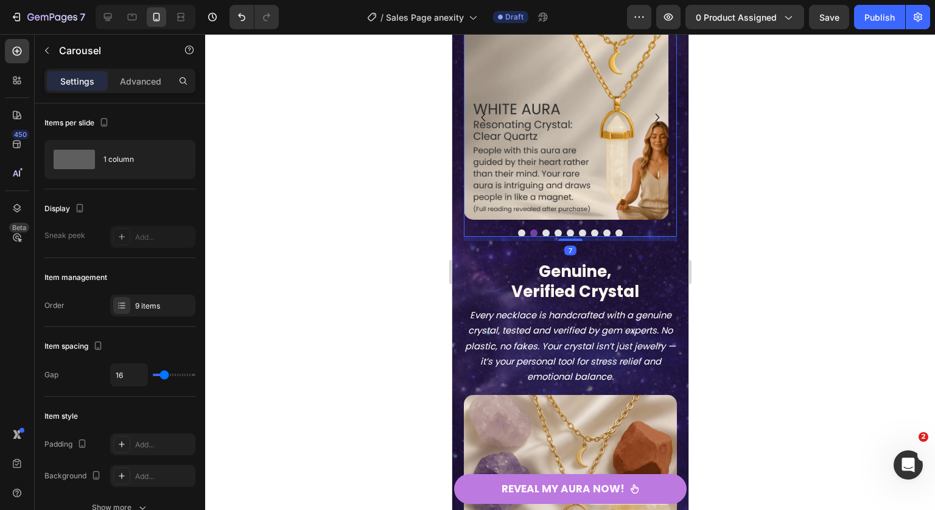
click at [649, 125] on icon "Carousel Next Arrow" at bounding box center [657, 118] width 16 height 16
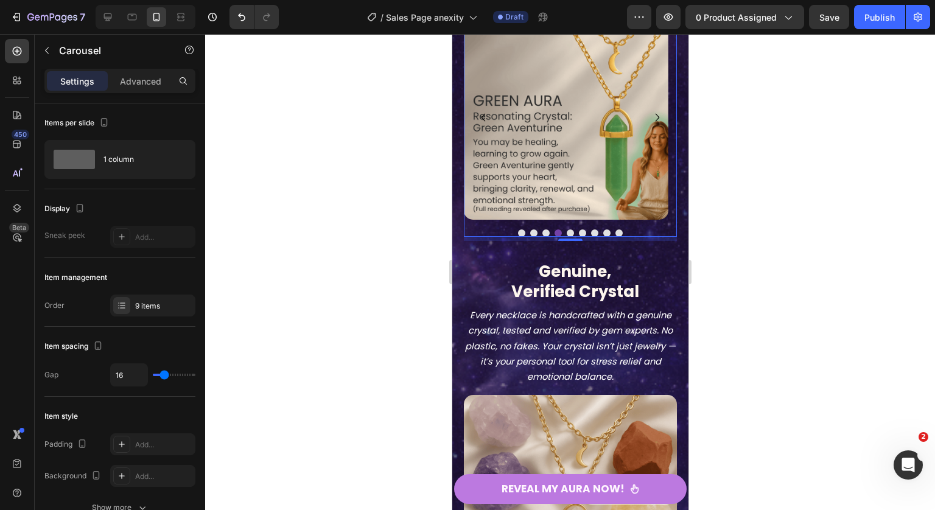
click at [649, 125] on icon "Carousel Next Arrow" at bounding box center [657, 118] width 16 height 16
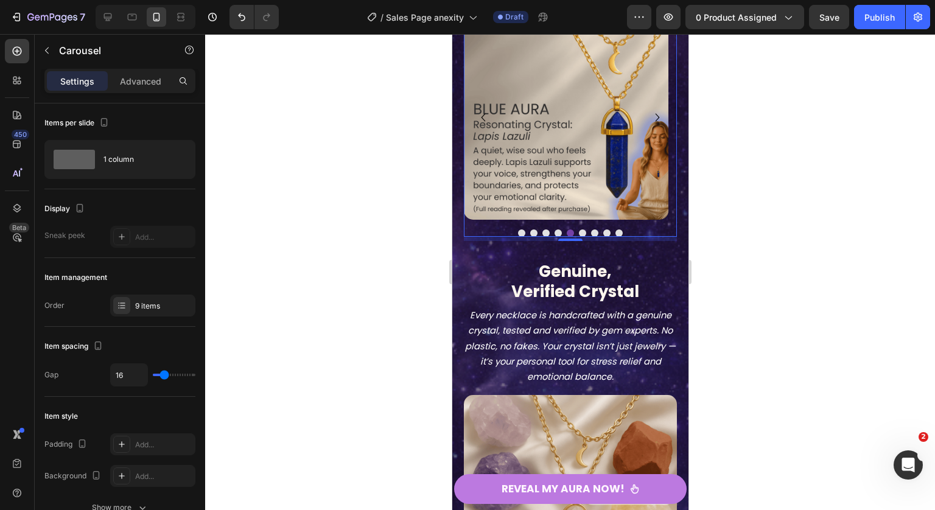
click at [649, 125] on icon "Carousel Next Arrow" at bounding box center [657, 118] width 16 height 16
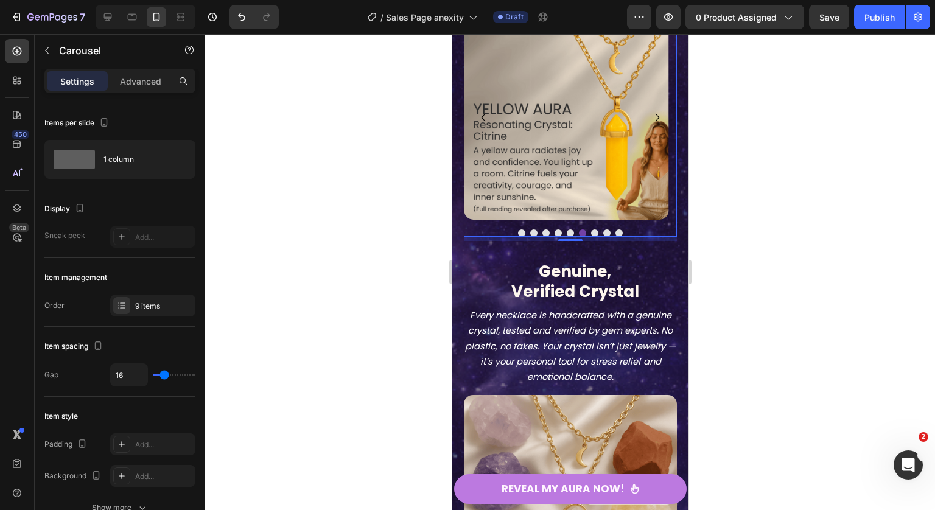
click at [649, 125] on icon "Carousel Next Arrow" at bounding box center [657, 118] width 16 height 16
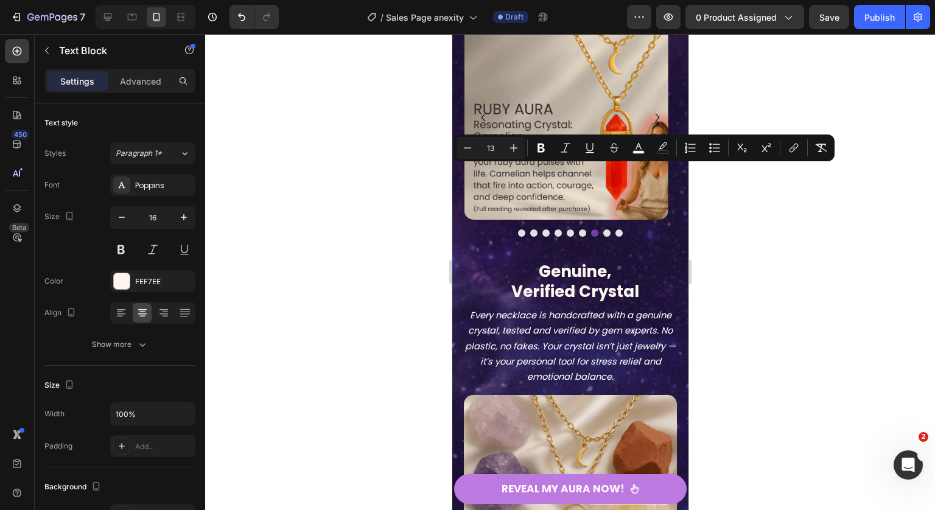
drag, startPoint x: 598, startPoint y: 186, endPoint x: 478, endPoint y: 167, distance: 121.9
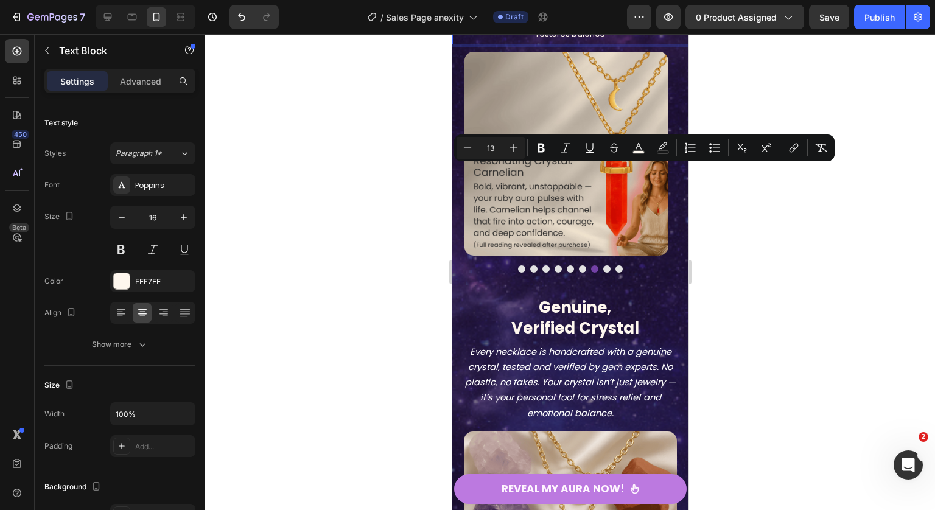
drag, startPoint x: 536, startPoint y: 190, endPoint x: 483, endPoint y: 172, distance: 56.0
click at [483, 44] on div "It’s more than jewelry – it’s a reflection of your inner light. Every aura colo…" at bounding box center [570, 6] width 218 height 75
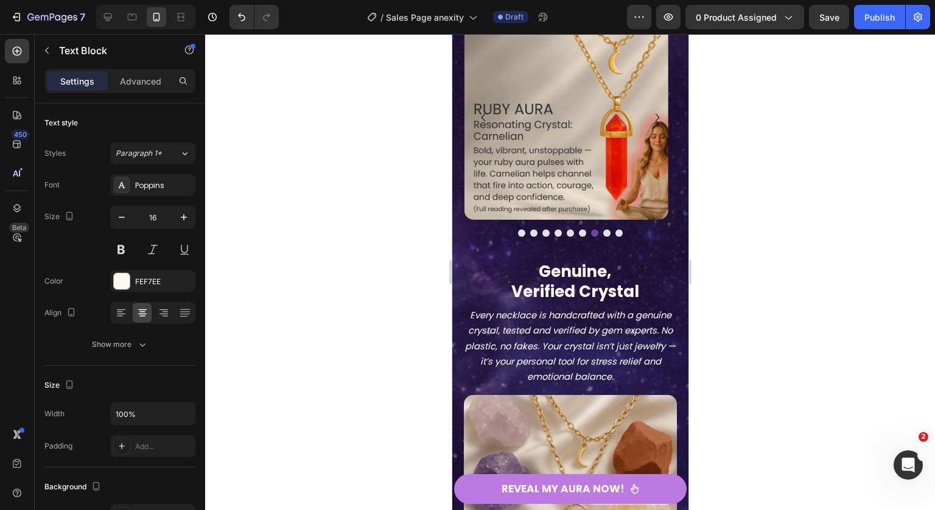
click at [756, 193] on div at bounding box center [570, 272] width 730 height 476
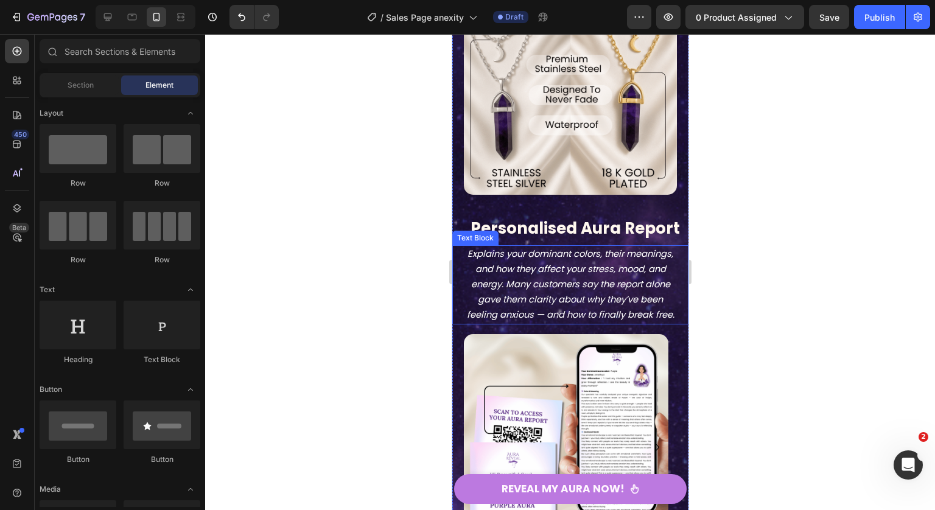
scroll to position [5463, 0]
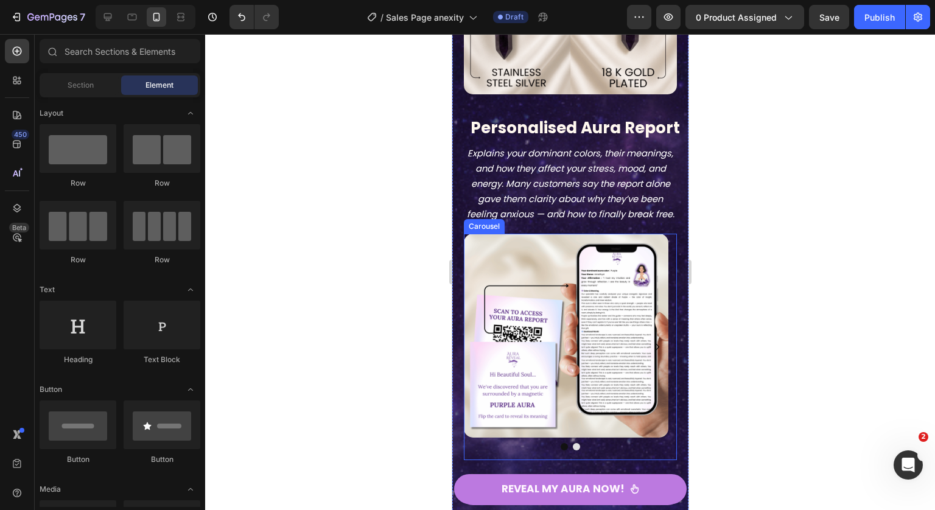
click at [560, 450] on button "Dot" at bounding box center [563, 446] width 7 height 7
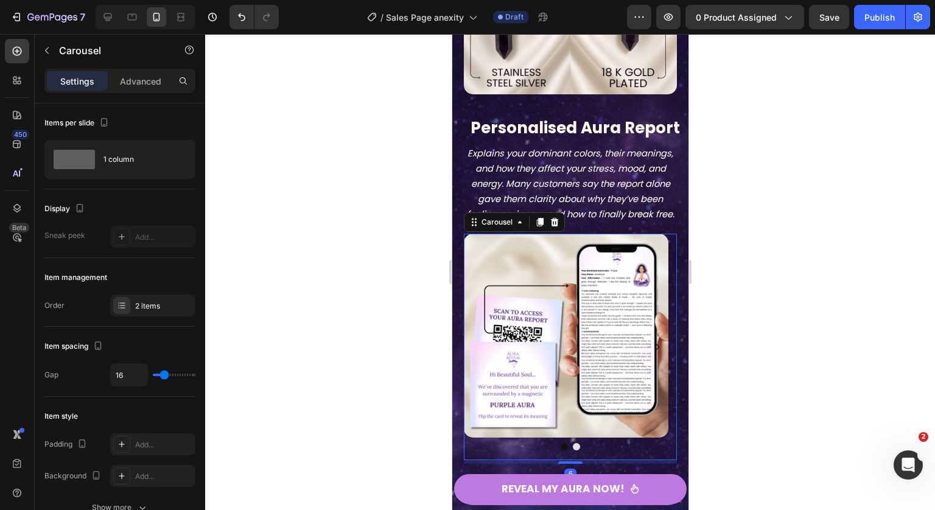
click at [560, 450] on div at bounding box center [569, 446] width 212 height 7
click at [563, 450] on div at bounding box center [569, 446] width 212 height 7
click at [560, 450] on button "Dot" at bounding box center [563, 446] width 7 height 7
click at [572, 450] on button "Dot" at bounding box center [575, 446] width 7 height 7
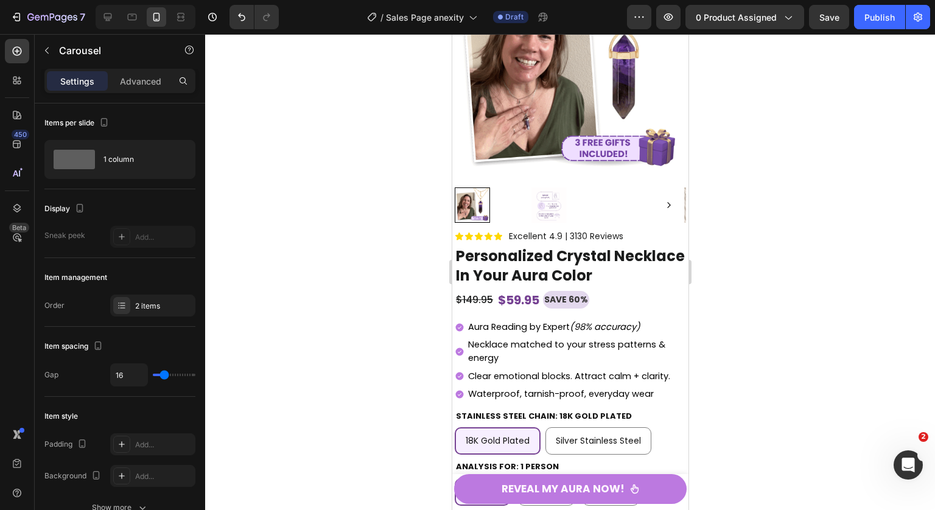
scroll to position [8509, 0]
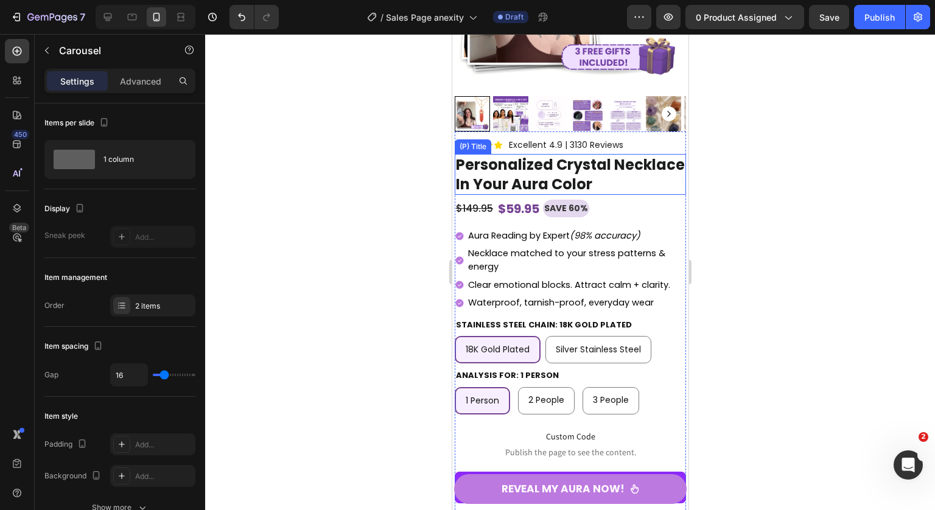
click at [582, 167] on h1 "Personalized Crystal Necklace In Your Aura Color" at bounding box center [569, 174] width 231 height 40
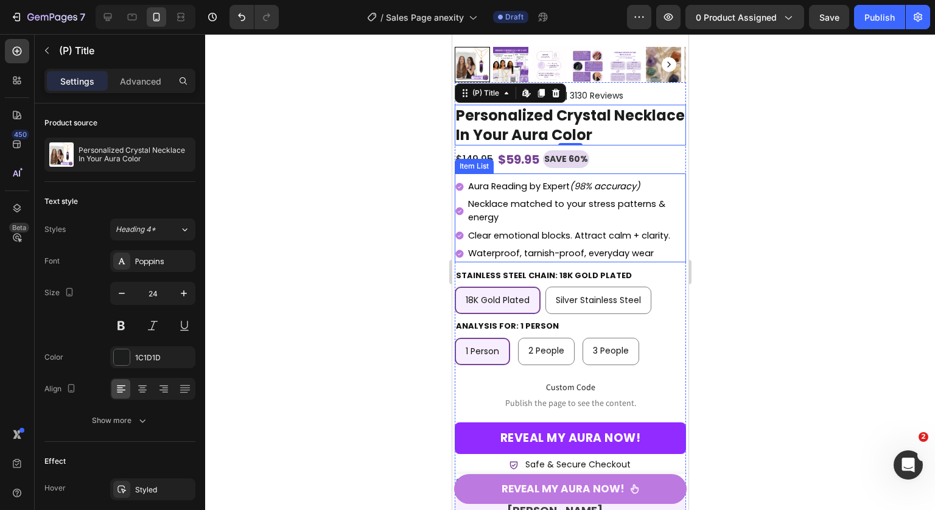
scroll to position [8579, 0]
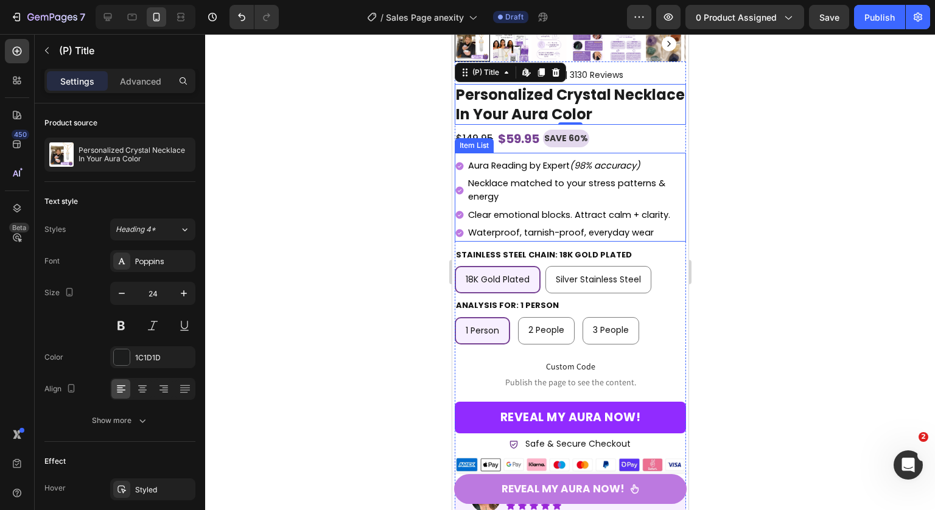
click at [542, 178] on span "Necklace matched to your stress patterns & energy" at bounding box center [565, 190] width 197 height 26
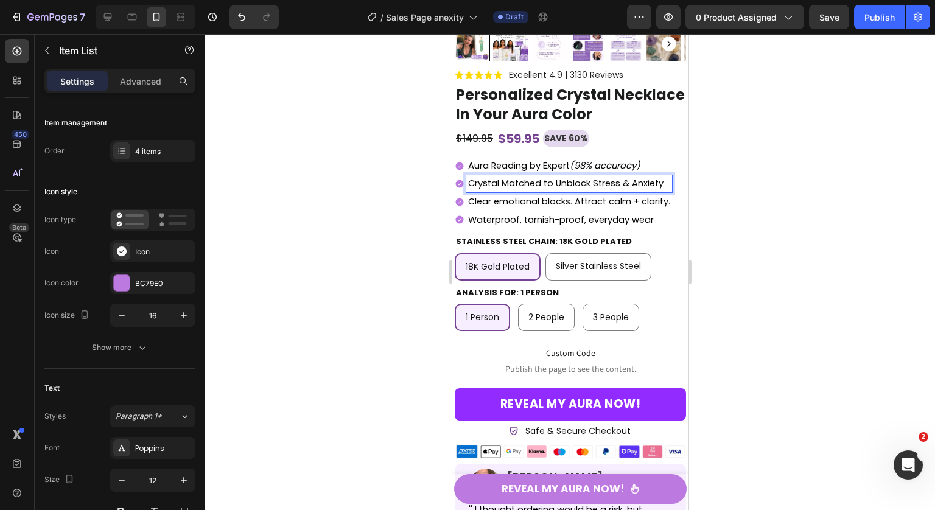
click at [809, 173] on div at bounding box center [570, 272] width 730 height 476
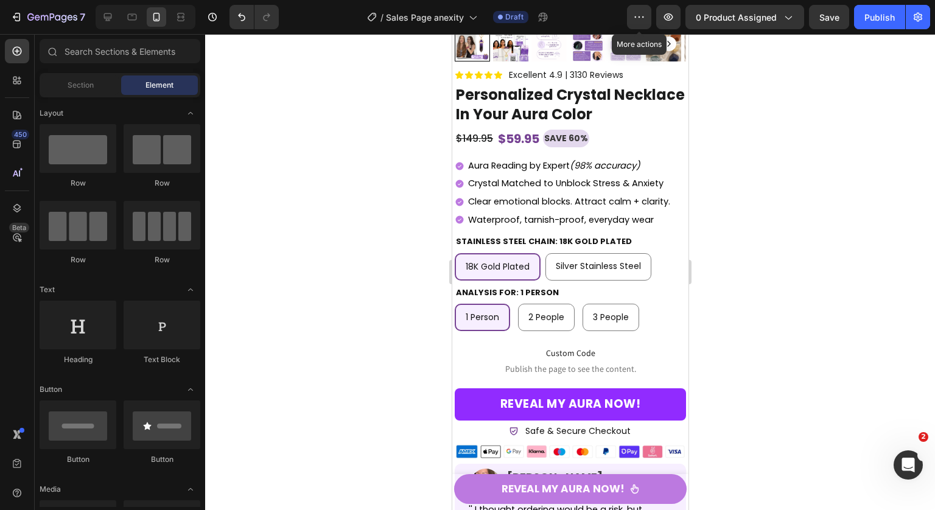
click at [732, 216] on div at bounding box center [570, 272] width 730 height 476
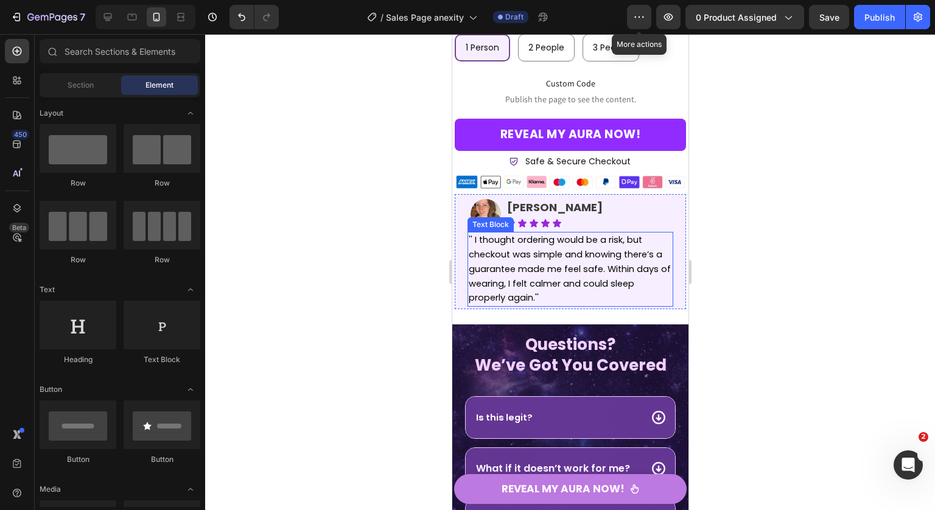
scroll to position [8490, 0]
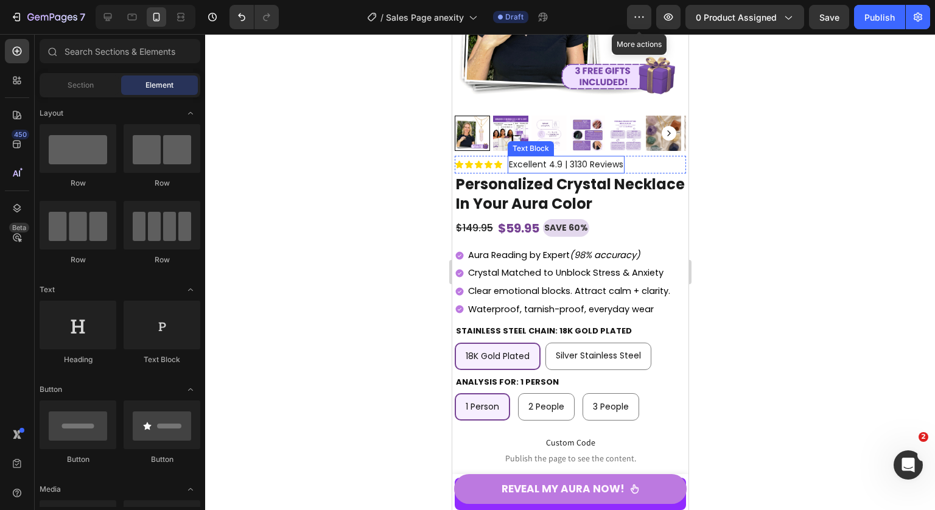
click at [619, 157] on p "Excellent 4.9 | 3130 Reviews" at bounding box center [565, 164] width 114 height 15
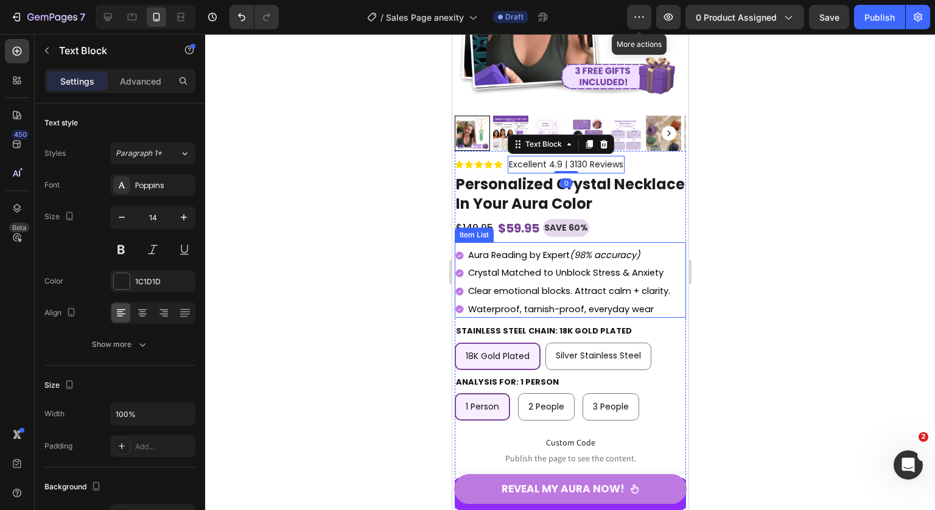
click at [666, 249] on p "Aura Reading by Expert (98% accuracy)" at bounding box center [568, 255] width 202 height 13
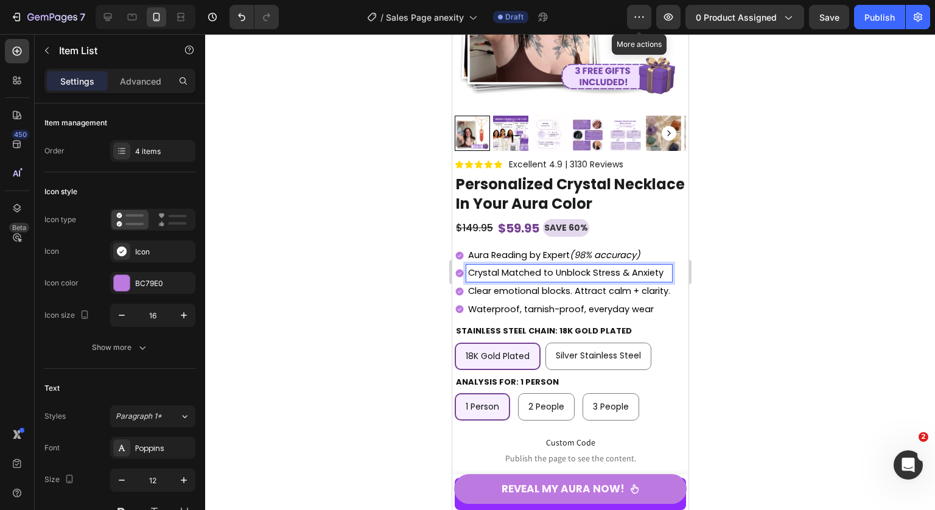
click at [664, 285] on span "Clear emotional blocks. Attract calm + clarity." at bounding box center [568, 291] width 202 height 12
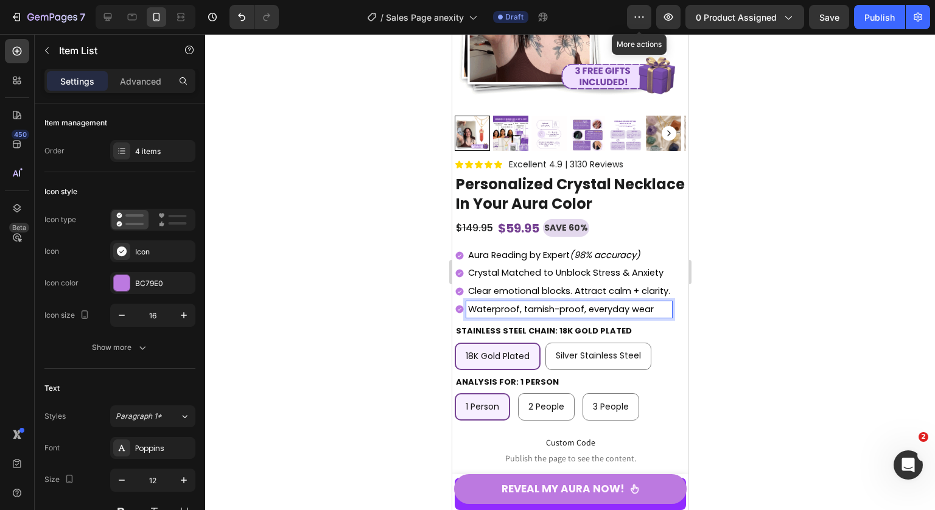
click at [664, 303] on p "Waterproof, tarnish-proof, everyday wear" at bounding box center [568, 309] width 202 height 13
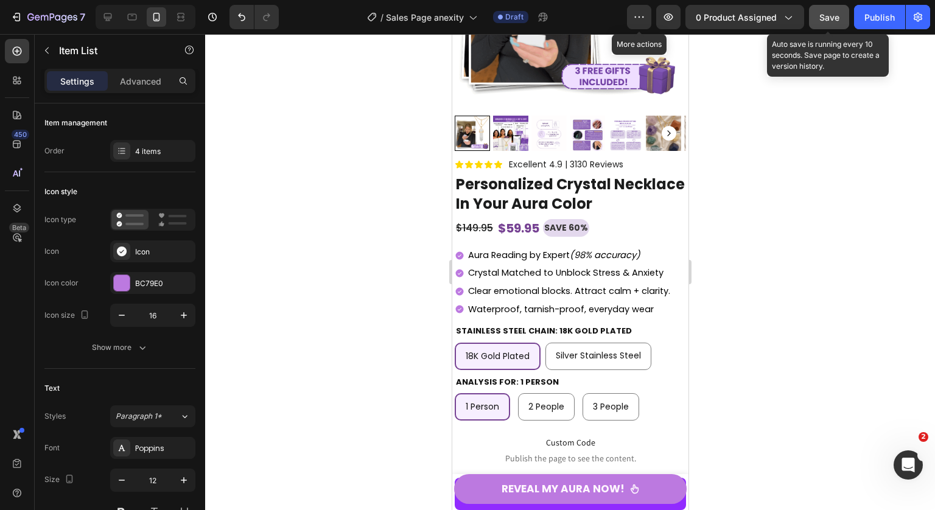
click at [824, 22] on span "Save" at bounding box center [829, 17] width 20 height 10
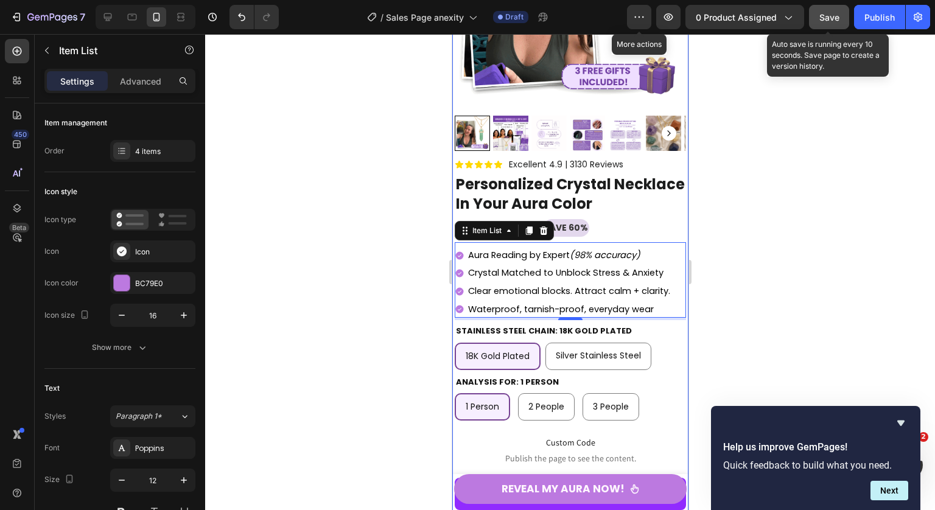
click at [836, 17] on span "Save" at bounding box center [829, 17] width 20 height 10
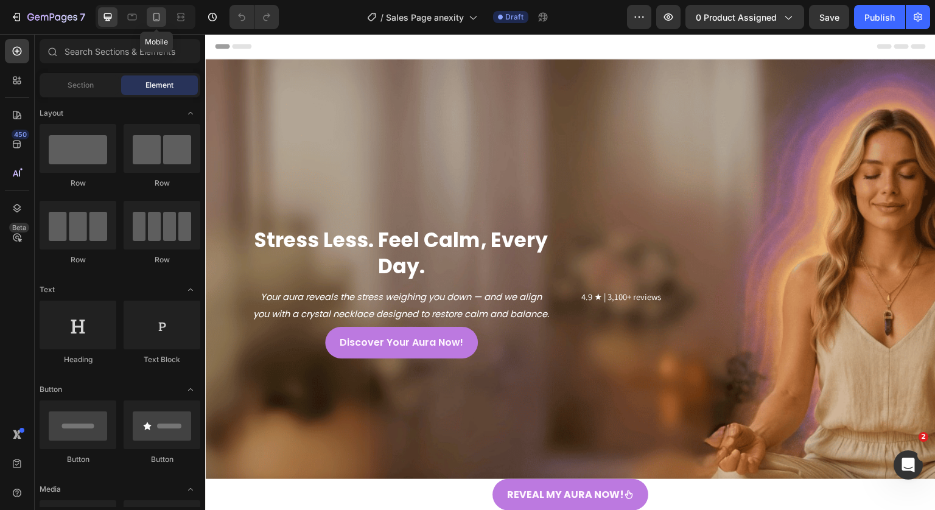
drag, startPoint x: 153, startPoint y: 18, endPoint x: 167, endPoint y: 146, distance: 129.1
click at [153, 18] on icon at bounding box center [156, 17] width 7 height 9
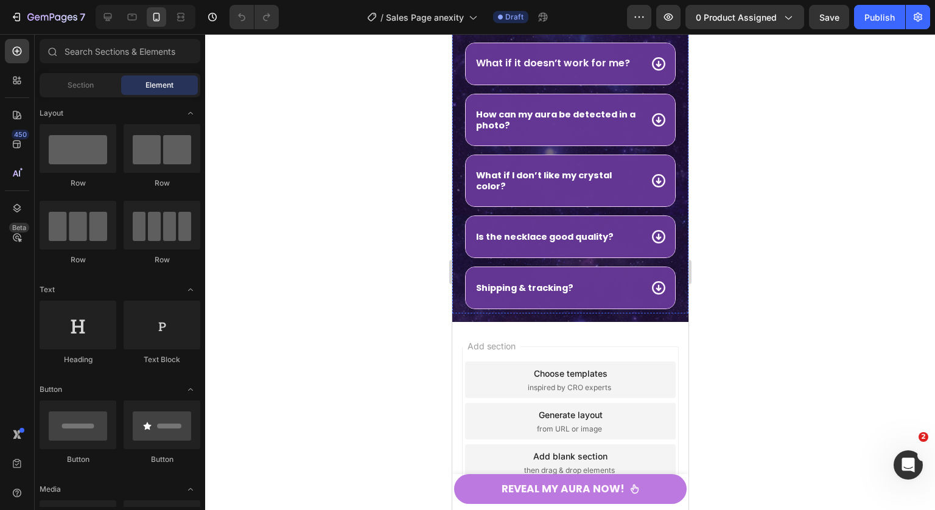
scroll to position [5340, 0]
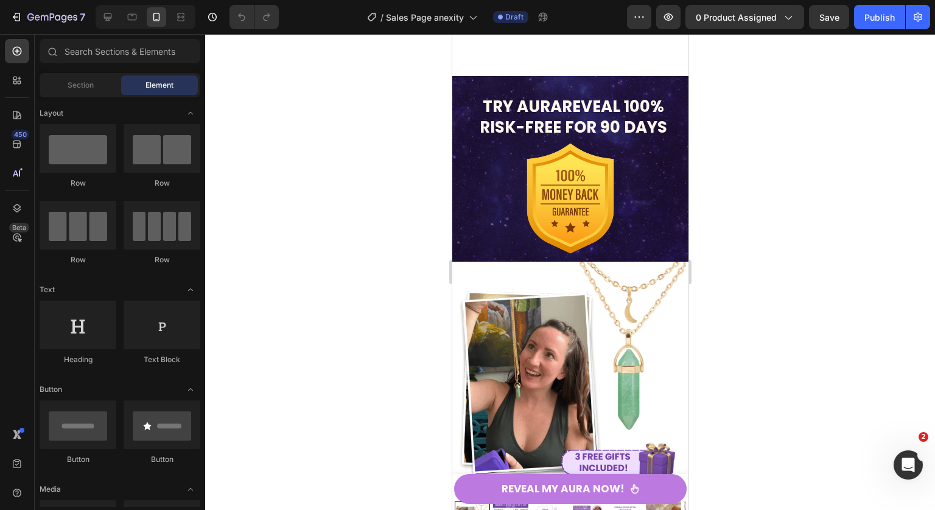
click at [804, 181] on div at bounding box center [570, 272] width 730 height 476
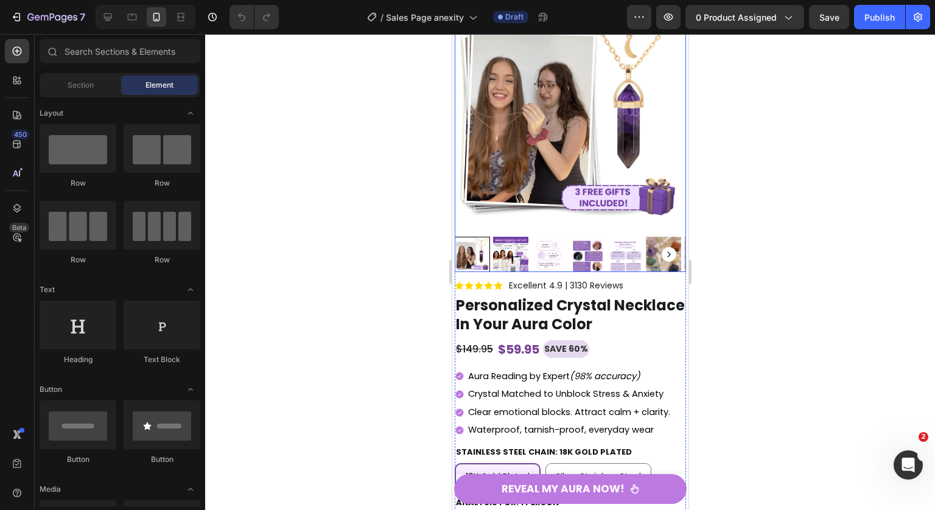
scroll to position [5656, 0]
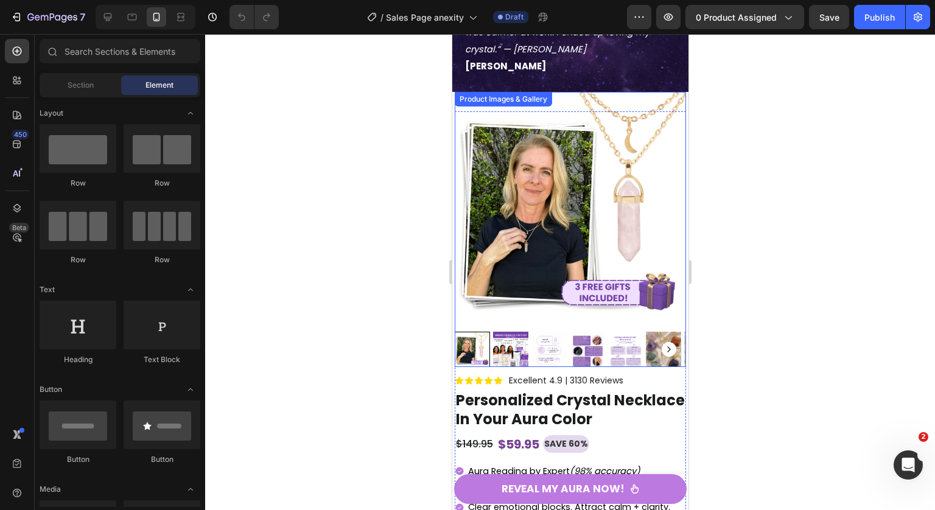
click at [573, 207] on img at bounding box center [569, 207] width 231 height 231
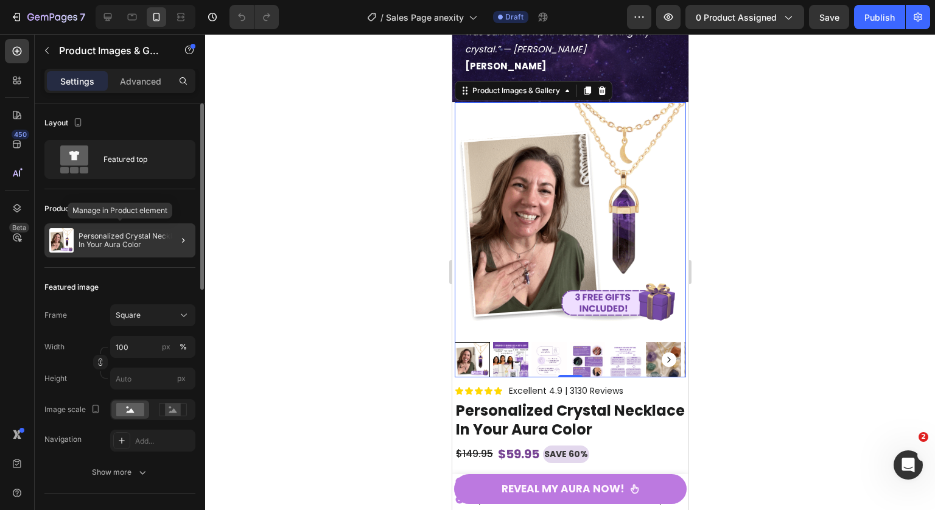
click at [105, 235] on p "Personalized Crystal Necklace In Your Aura Color" at bounding box center [134, 240] width 112 height 17
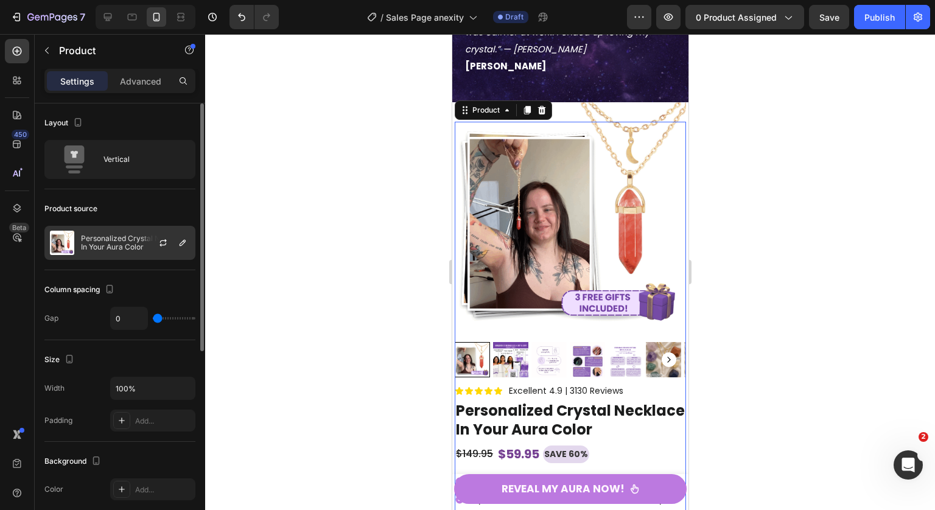
click at [116, 245] on p "Personalized Crystal Necklace In Your Aura Color" at bounding box center [135, 242] width 109 height 17
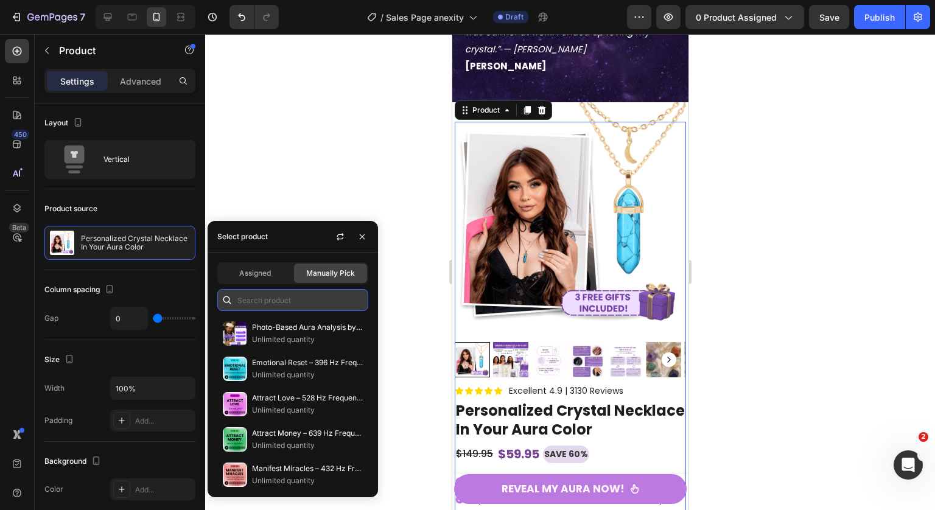
click at [272, 304] on input "text" at bounding box center [292, 300] width 151 height 22
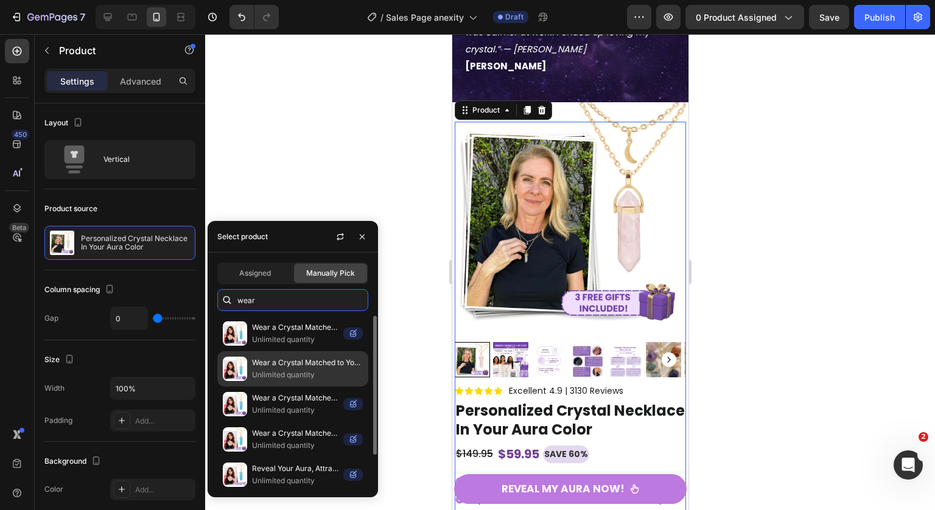
type input "wear"
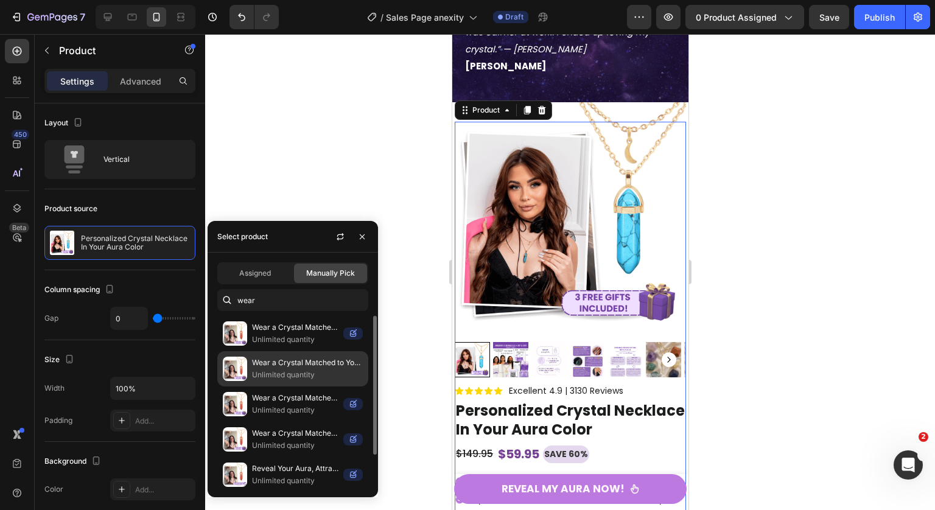
click at [346, 368] on p "Wear a Crystal Matched to Your Aura & Attract Love" at bounding box center [307, 363] width 111 height 12
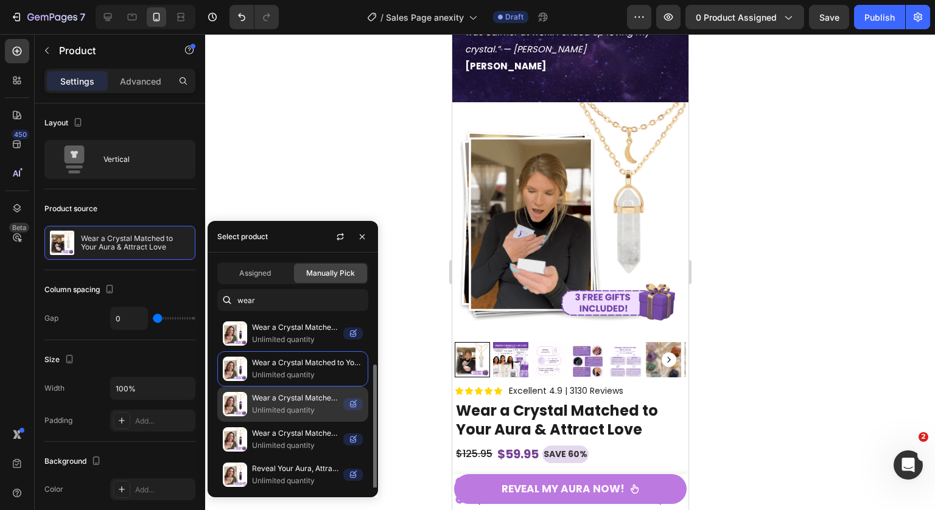
scroll to position [40, 0]
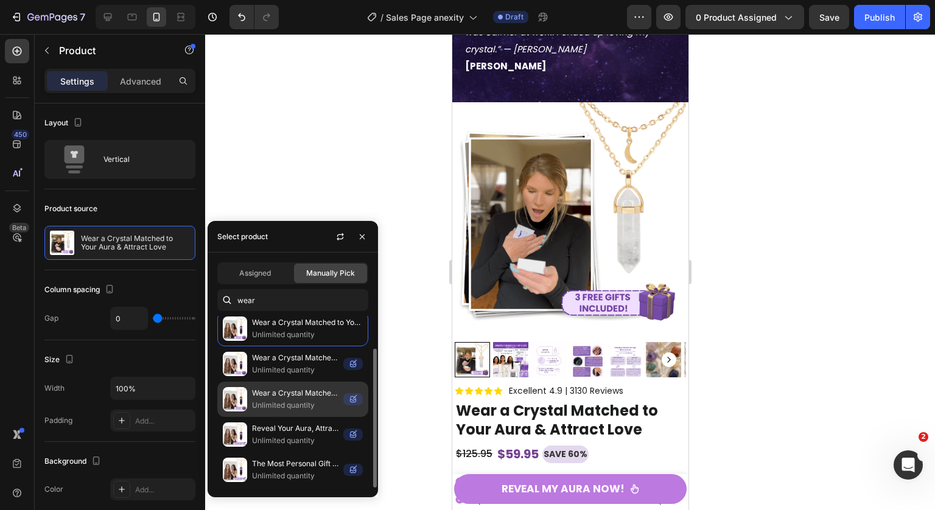
click at [304, 403] on p "Unlimited quantity" at bounding box center [295, 405] width 86 height 12
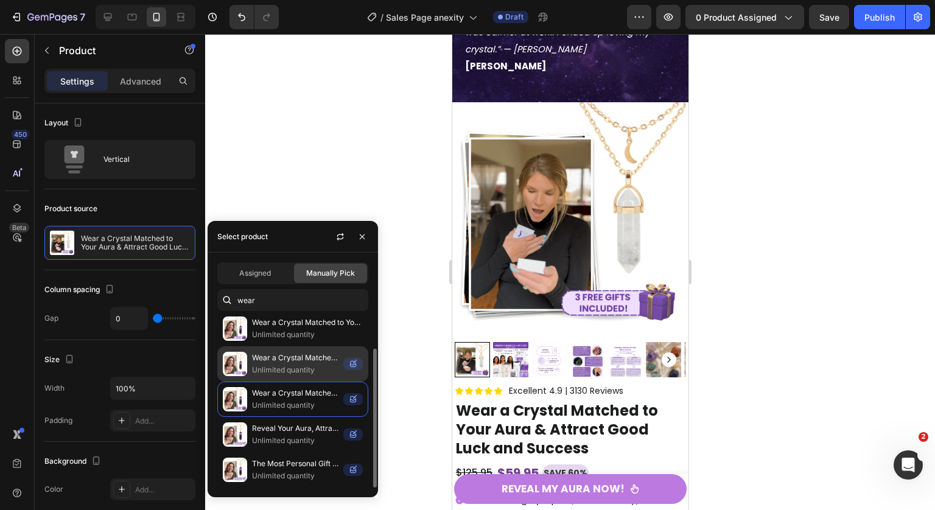
click at [304, 371] on p "Unlimited quantity" at bounding box center [295, 370] width 86 height 12
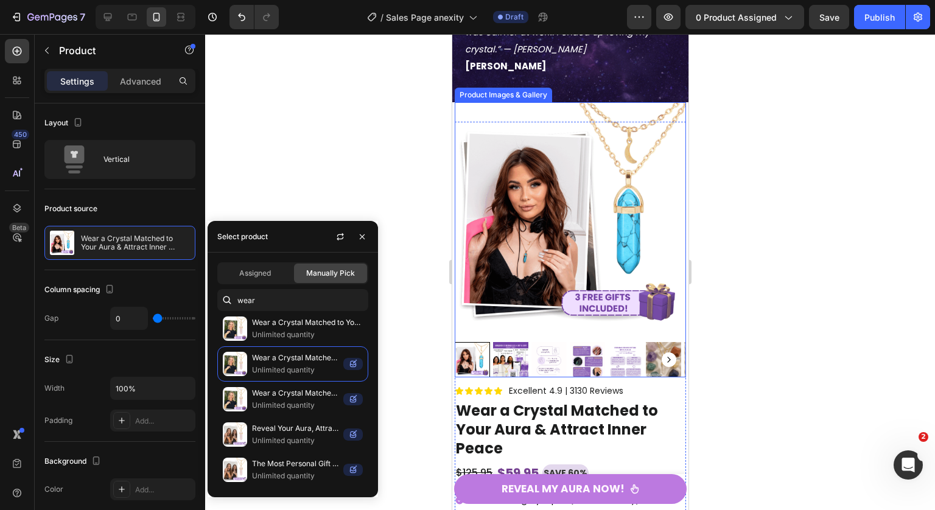
click at [804, 299] on div at bounding box center [570, 272] width 730 height 476
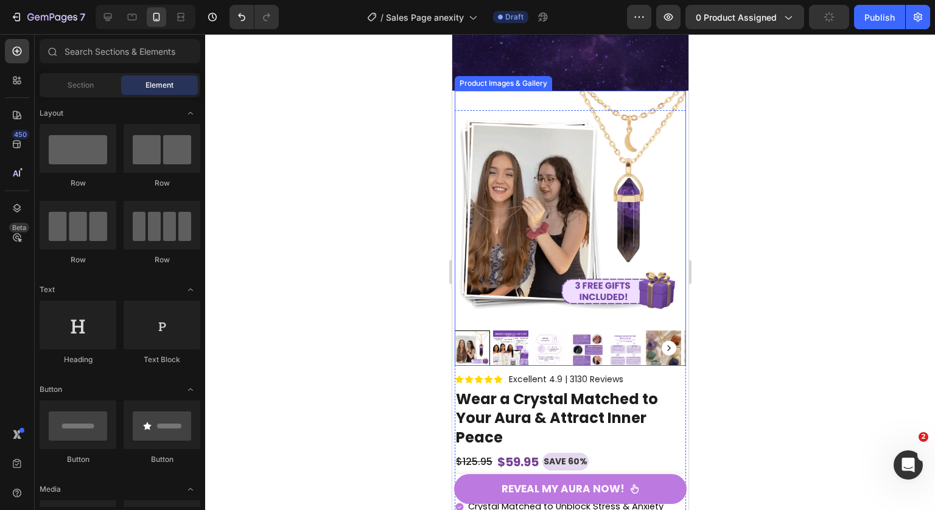
scroll to position [5893, 0]
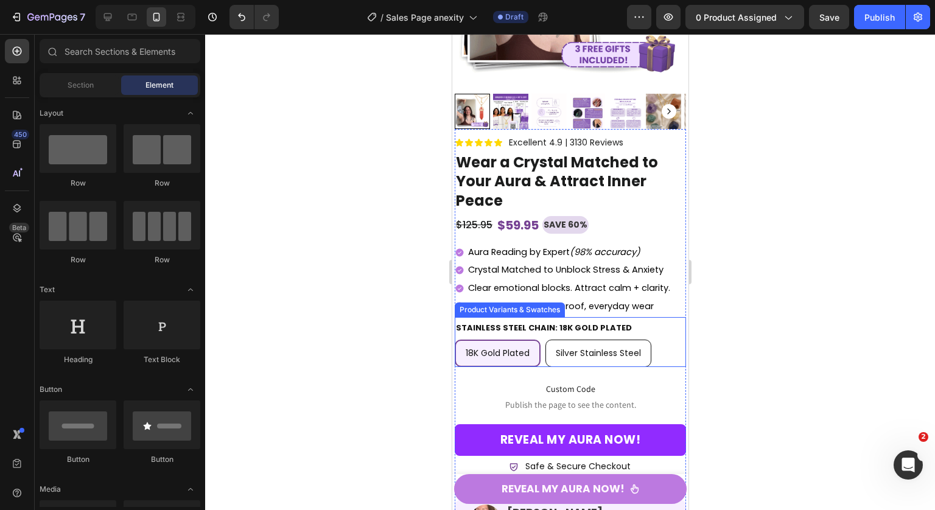
click at [601, 347] on span "Silver Stainless Steel" at bounding box center [597, 353] width 85 height 12
click at [545, 340] on input "Silver Stainless Steel Silver Stainless Steel Silver Stainless Steel" at bounding box center [544, 339] width 1 height 1
radio input "true"
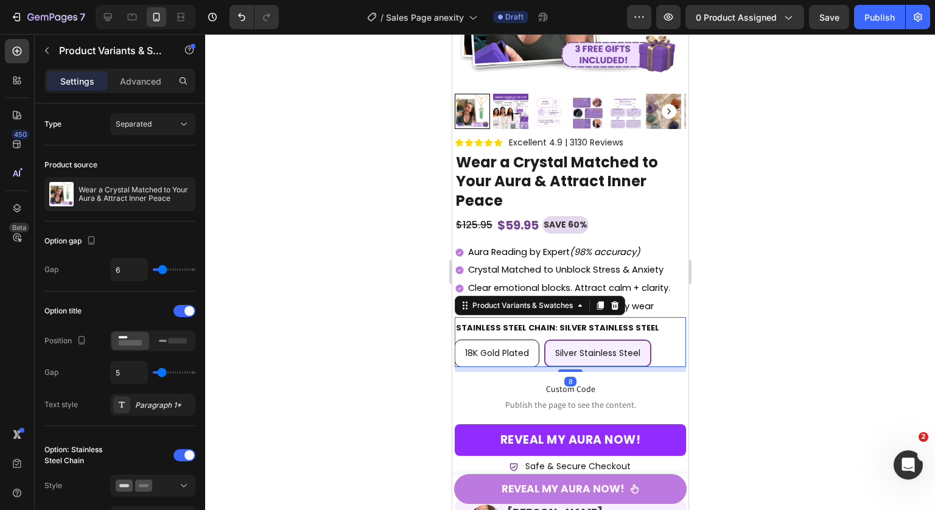
click at [508, 347] on span "18K Gold Plated" at bounding box center [496, 353] width 64 height 12
click at [454, 340] on input "18K Gold Plated 18K Gold Plated 18K Gold Plated" at bounding box center [453, 339] width 1 height 1
radio input "true"
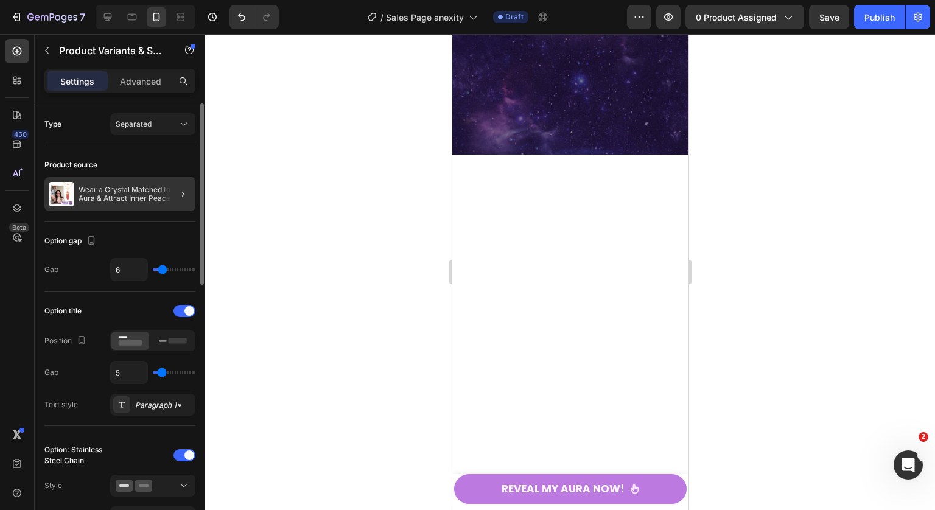
scroll to position [4978, 0]
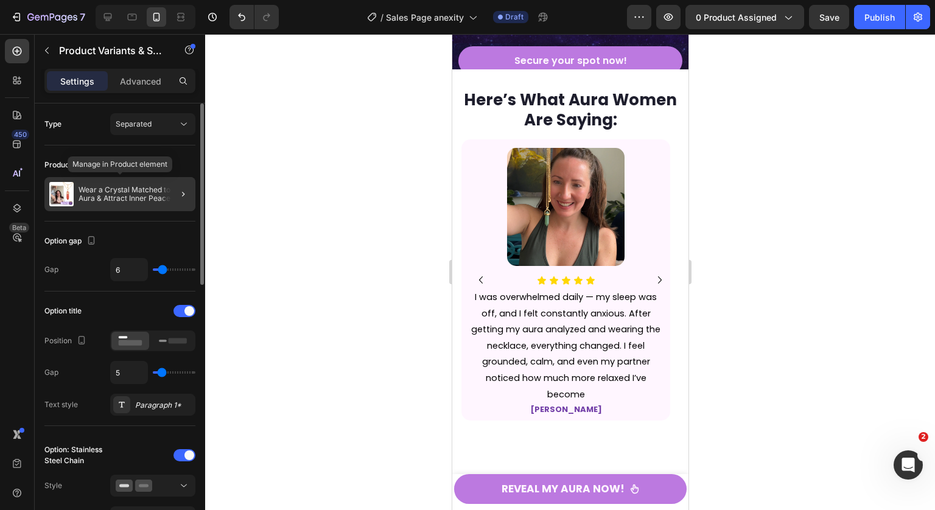
click at [152, 197] on p "Wear a Crystal Matched to Your Aura & Attract Inner Peace" at bounding box center [134, 194] width 112 height 17
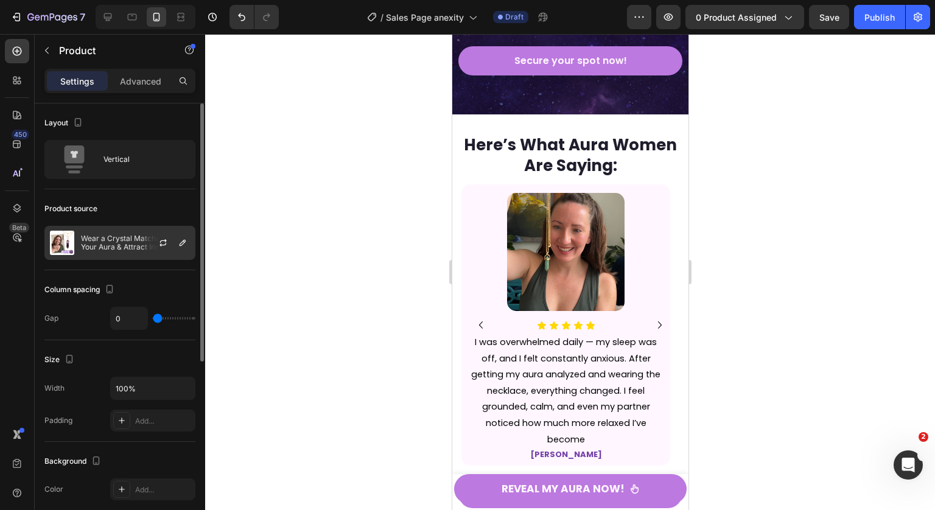
click at [122, 243] on p "Wear a Crystal Matched to Your Aura & Attract Inner Peace" at bounding box center [135, 242] width 109 height 17
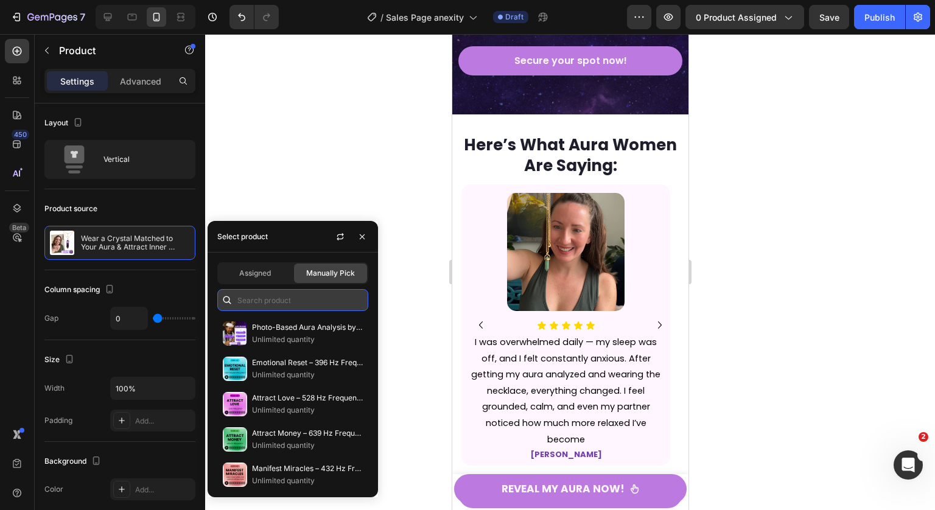
click at [296, 302] on input "text" at bounding box center [292, 300] width 151 height 22
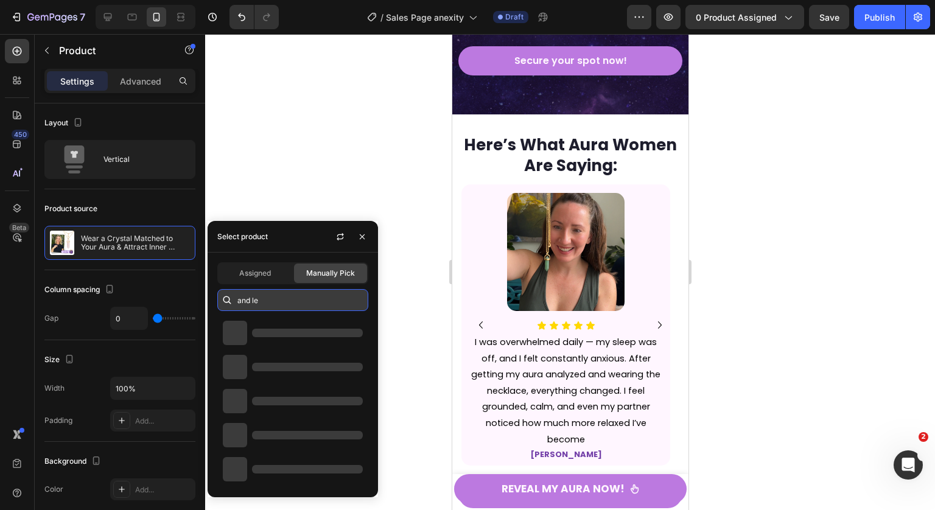
type input "and let"
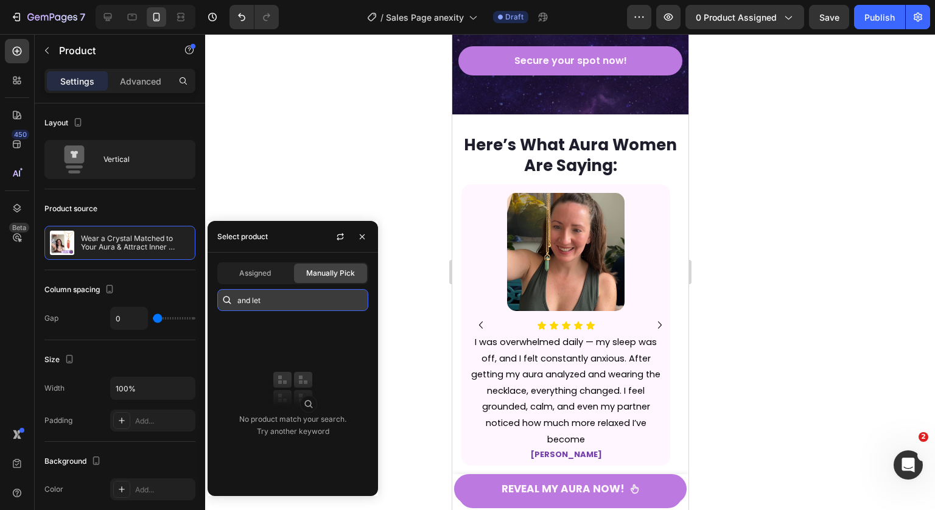
click at [307, 297] on input "and let" at bounding box center [292, 300] width 151 height 22
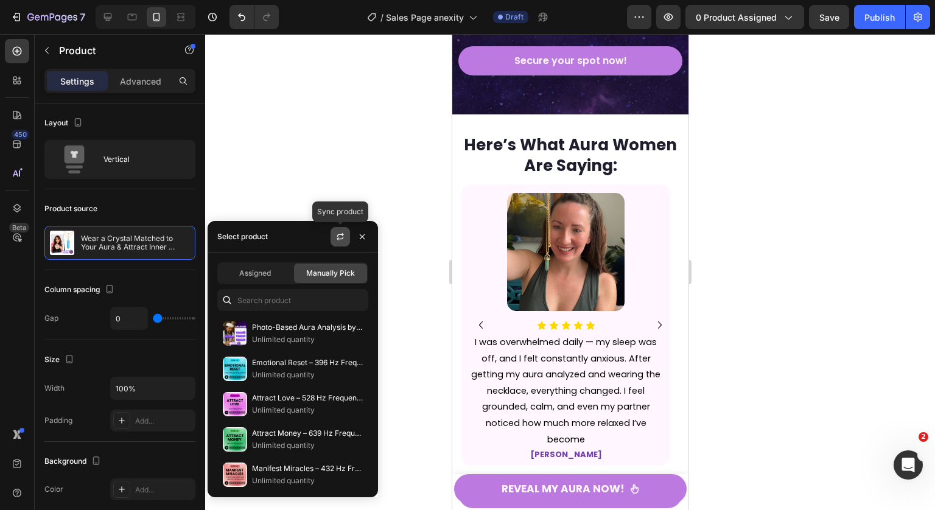
click at [341, 239] on icon "button" at bounding box center [339, 239] width 7 height 4
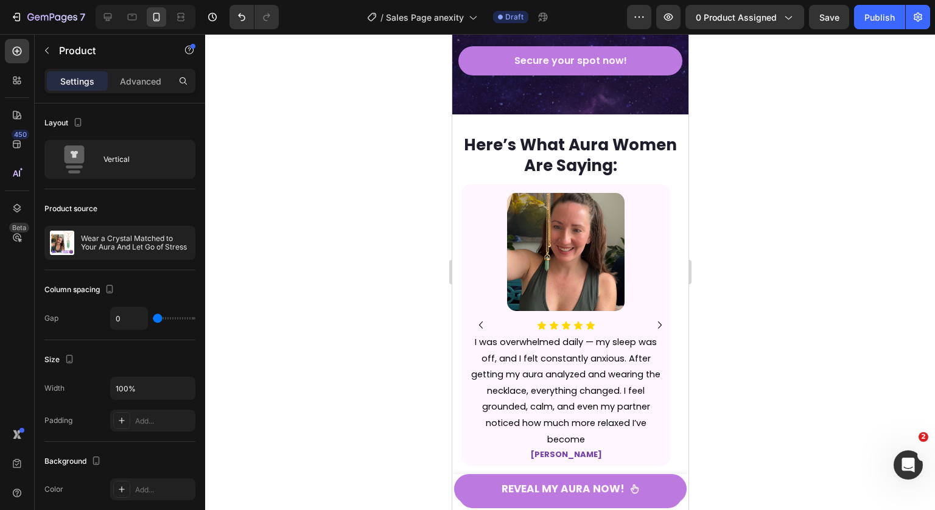
drag, startPoint x: 787, startPoint y: 256, endPoint x: 751, endPoint y: 245, distance: 38.1
click at [787, 256] on div at bounding box center [570, 272] width 730 height 476
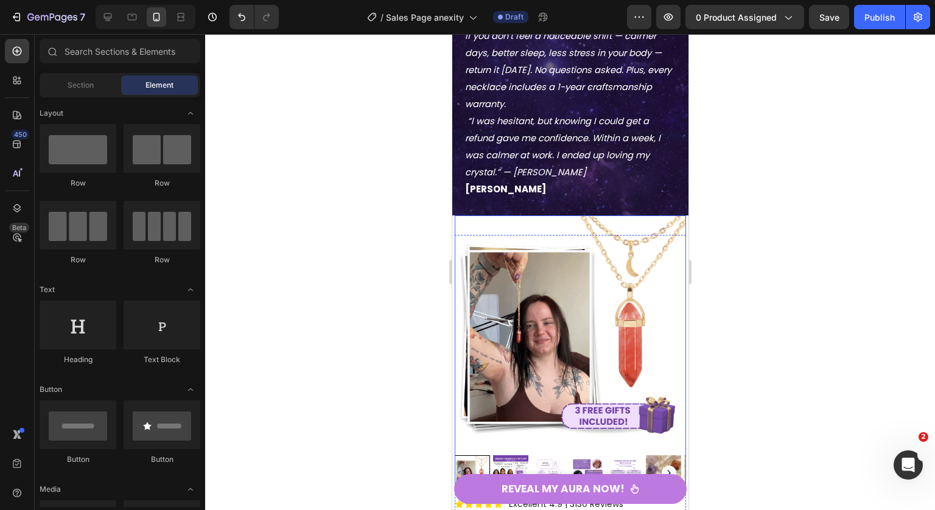
scroll to position [5985, 0]
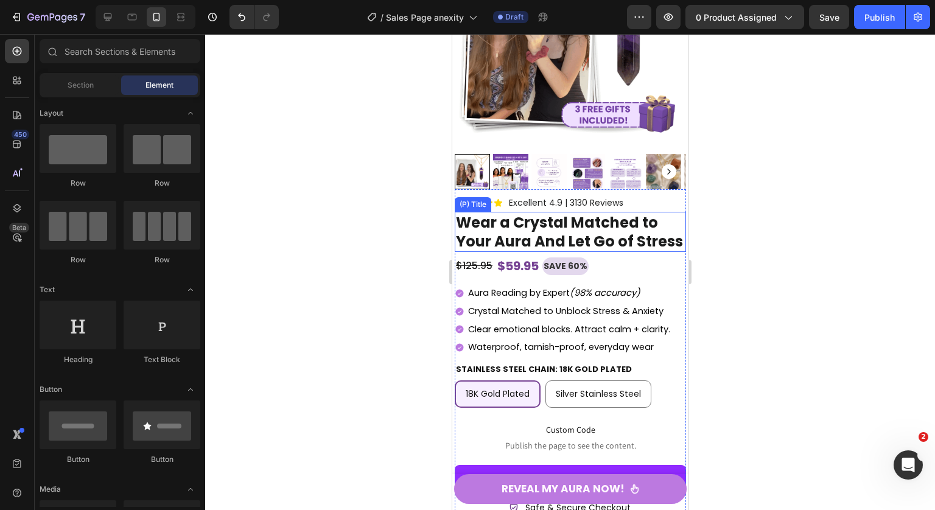
click at [608, 232] on h1 "Wear a Crystal Matched to Your Aura And Let Go of Stress" at bounding box center [569, 232] width 231 height 40
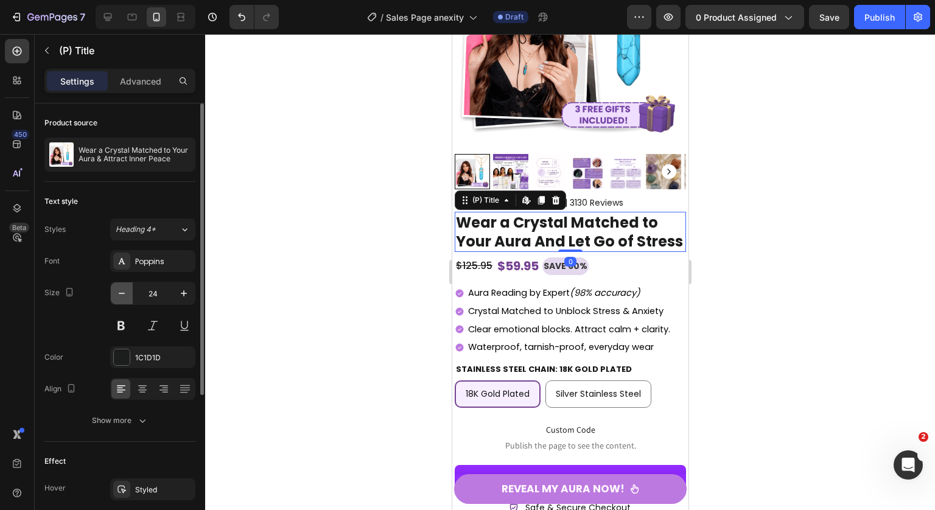
click at [121, 294] on icon "button" at bounding box center [122, 293] width 12 height 12
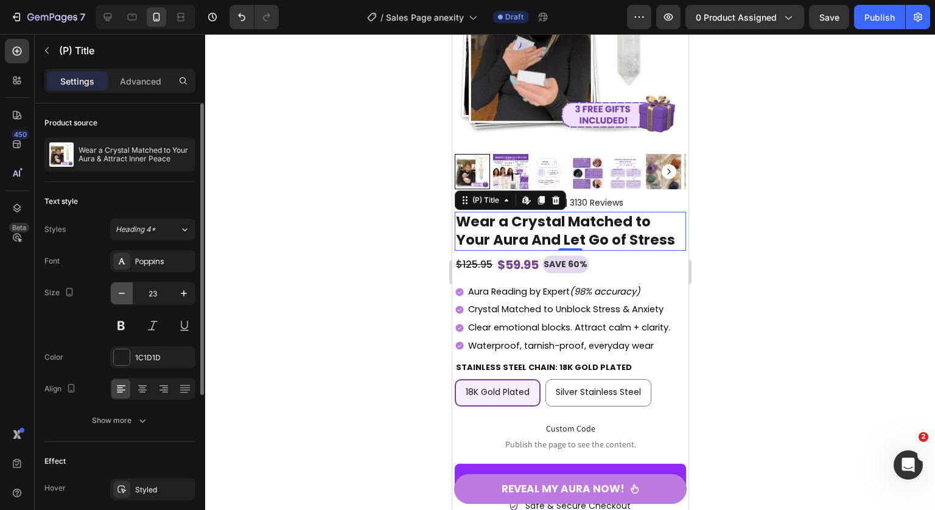
click at [127, 294] on icon "button" at bounding box center [122, 293] width 12 height 12
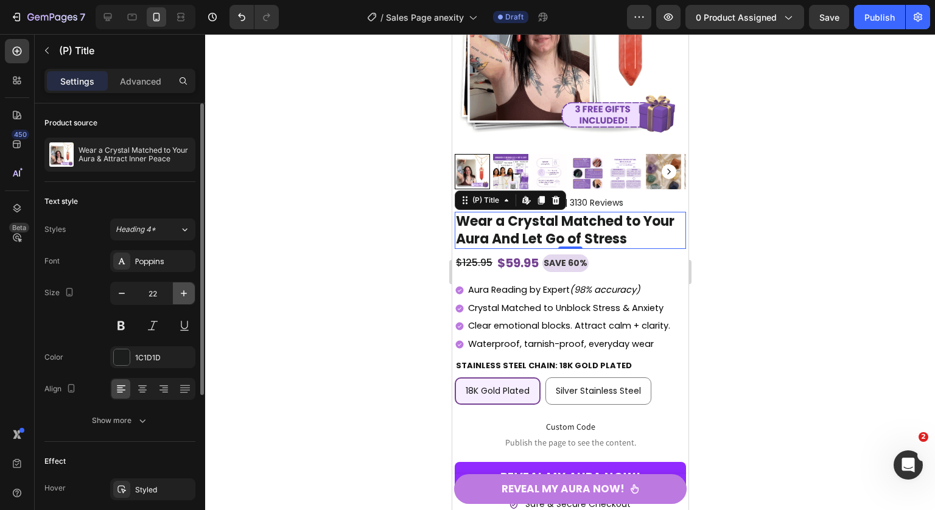
click at [183, 293] on icon "button" at bounding box center [184, 293] width 6 height 6
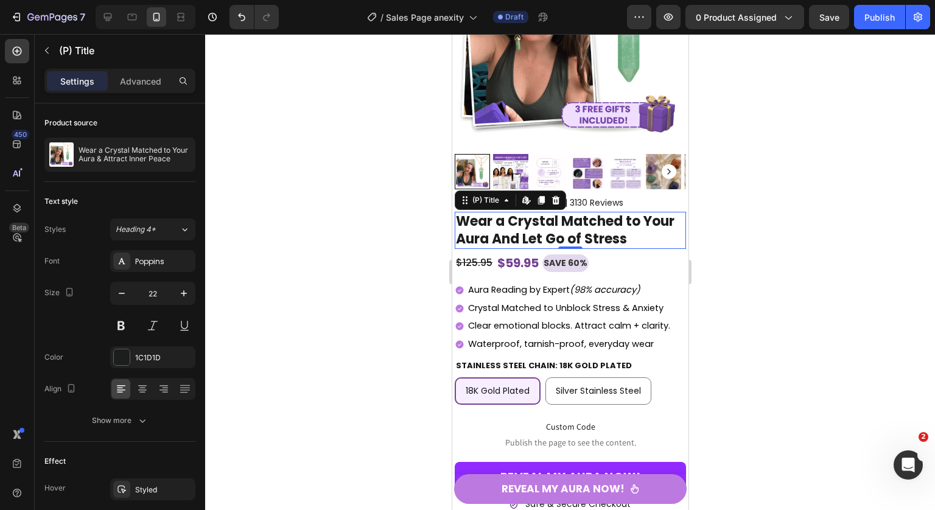
type input "23"
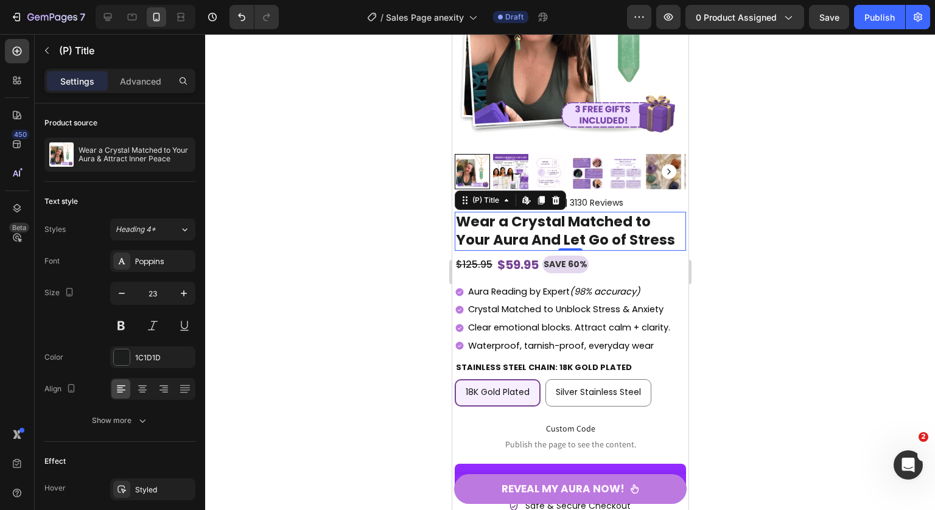
click at [753, 246] on div at bounding box center [570, 272] width 730 height 476
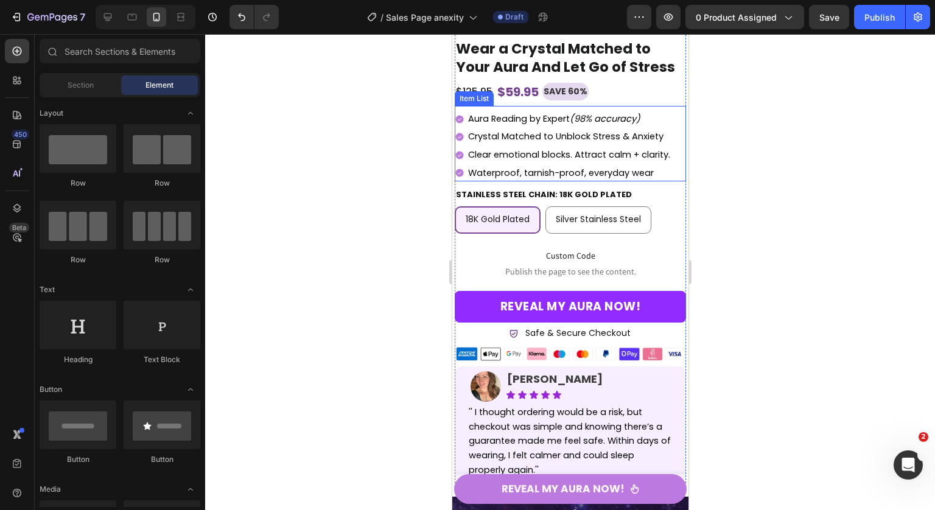
scroll to position [6193, 0]
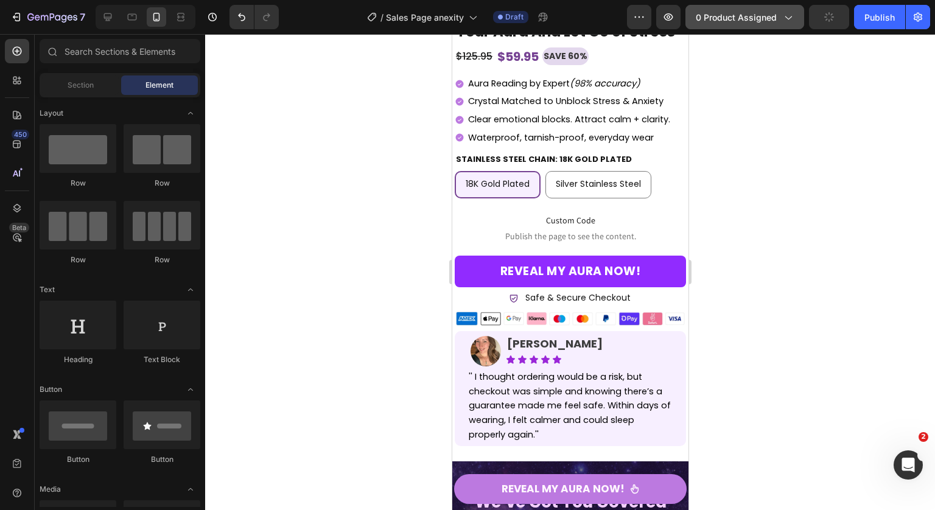
click at [783, 15] on icon "button" at bounding box center [787, 17] width 12 height 12
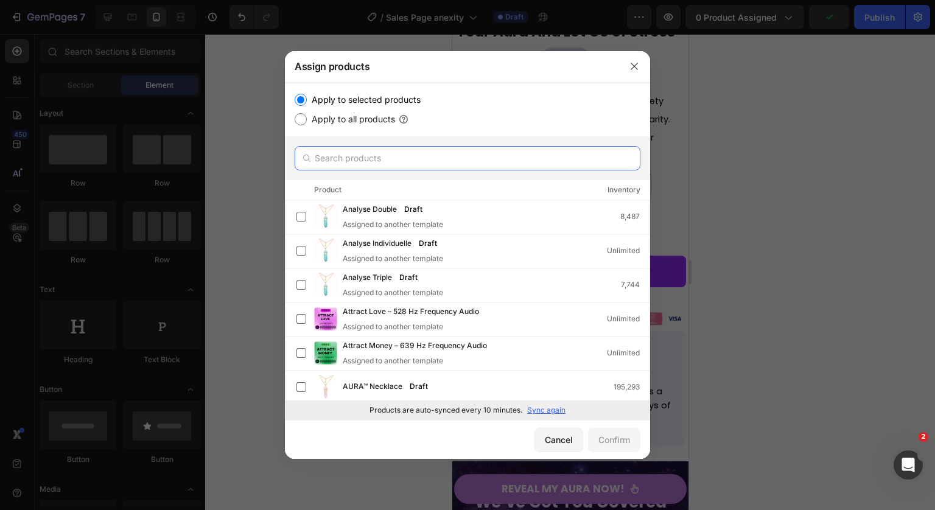
click at [436, 158] on input "text" at bounding box center [467, 158] width 346 height 24
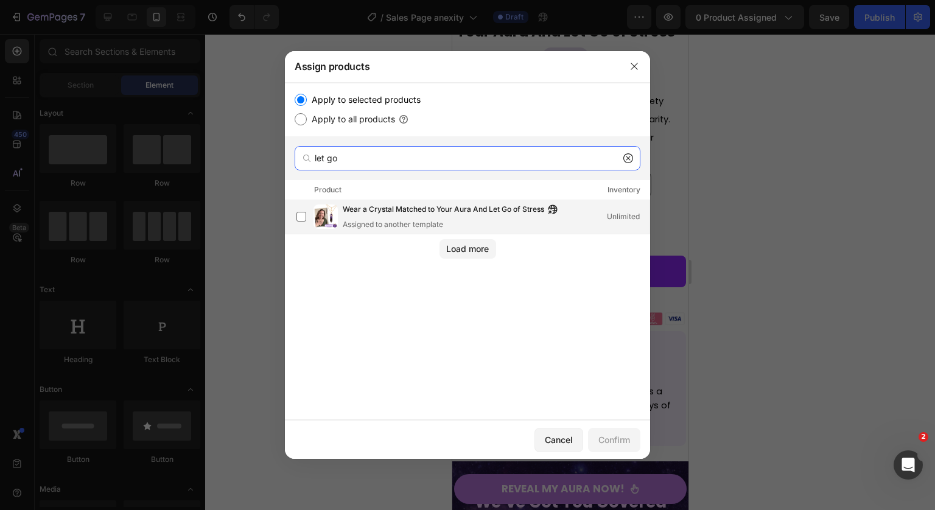
type input "let go"
click at [479, 214] on span "Wear a Crystal Matched to Your Aura And Let Go of Stress" at bounding box center [443, 209] width 201 height 13
click at [609, 434] on div "Confirm" at bounding box center [614, 439] width 32 height 13
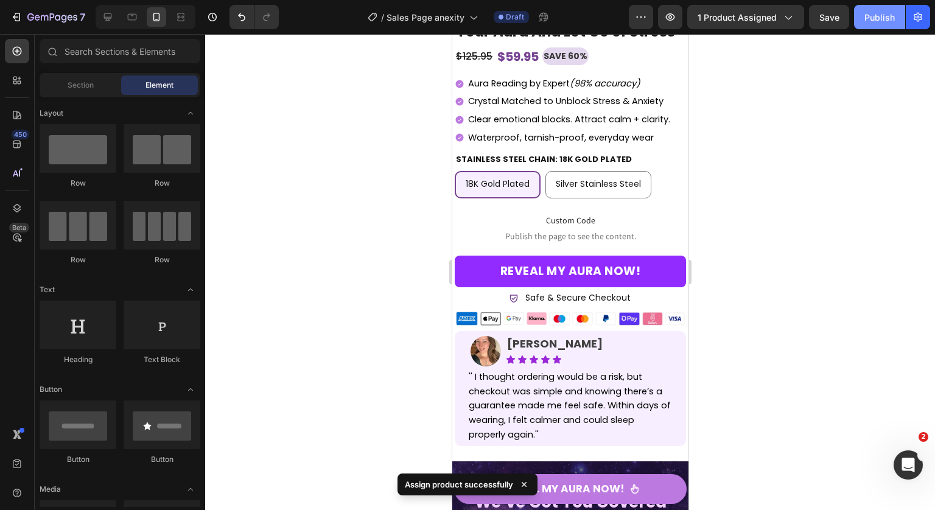
click at [869, 12] on div "Publish" at bounding box center [879, 17] width 30 height 13
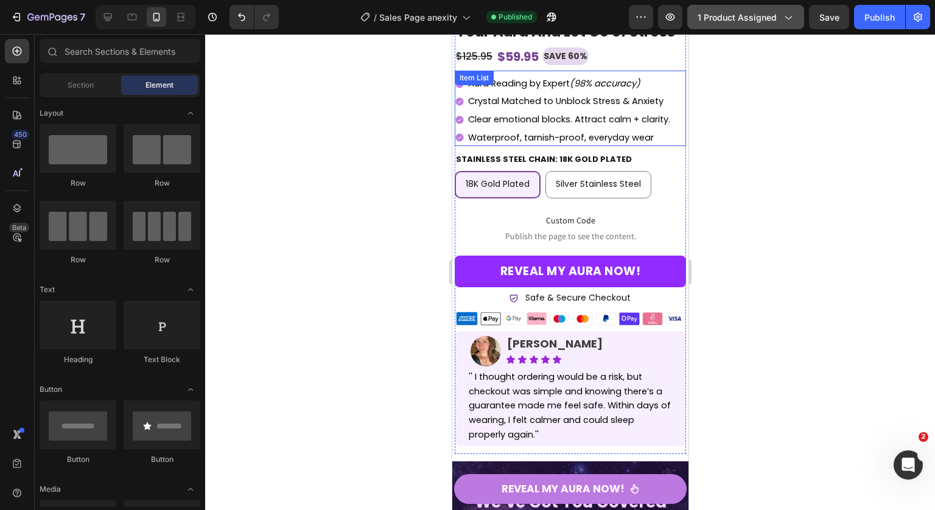
click at [764, 11] on span "1 product assigned" at bounding box center [736, 17] width 79 height 13
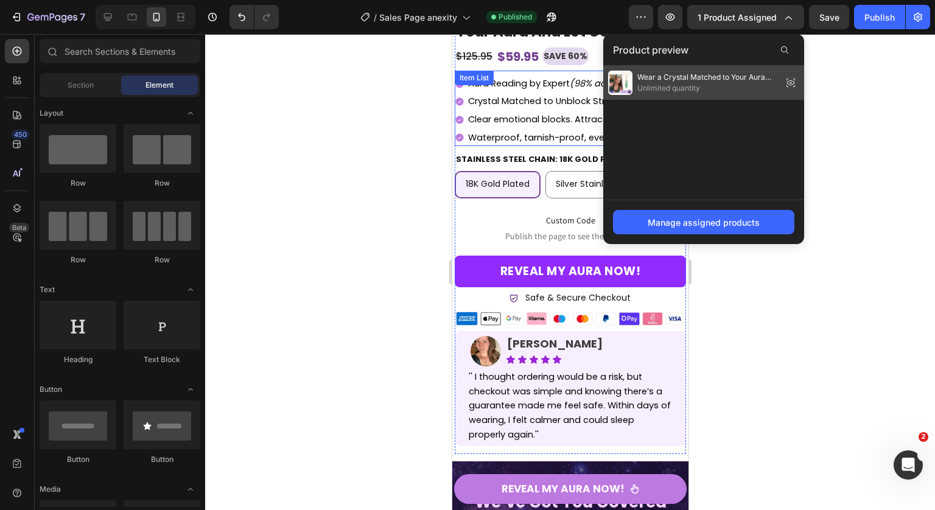
click at [788, 83] on icon at bounding box center [790, 82] width 17 height 17
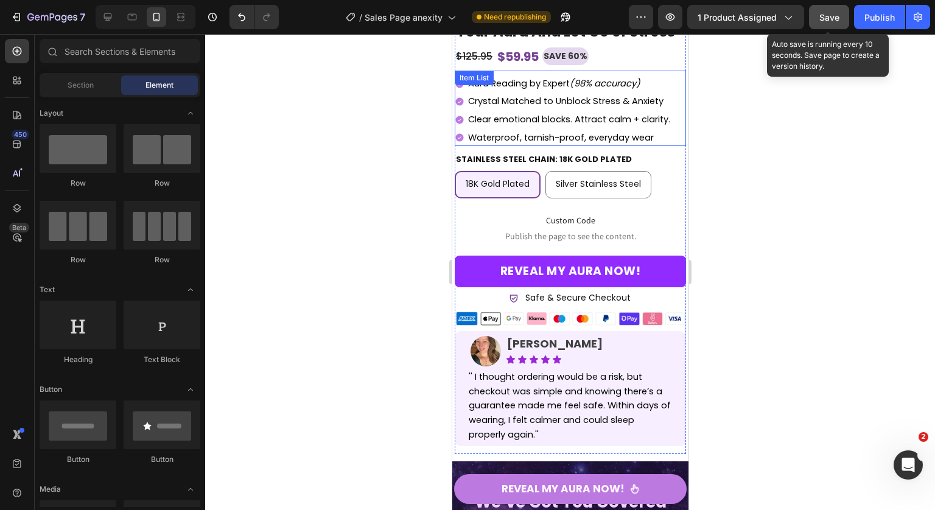
click at [816, 15] on button "Save" at bounding box center [829, 17] width 40 height 24
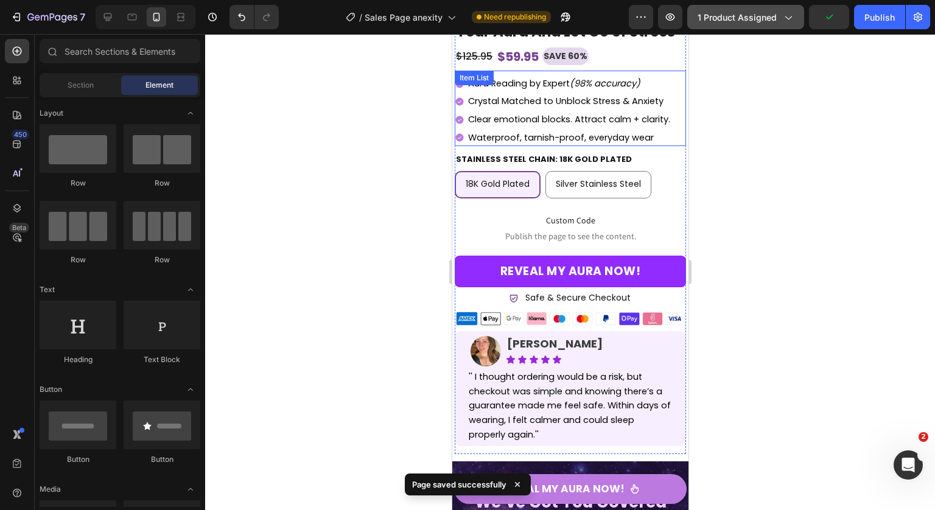
click at [774, 19] on span "1 product assigned" at bounding box center [736, 17] width 79 height 13
click at [880, 147] on div at bounding box center [570, 272] width 730 height 476
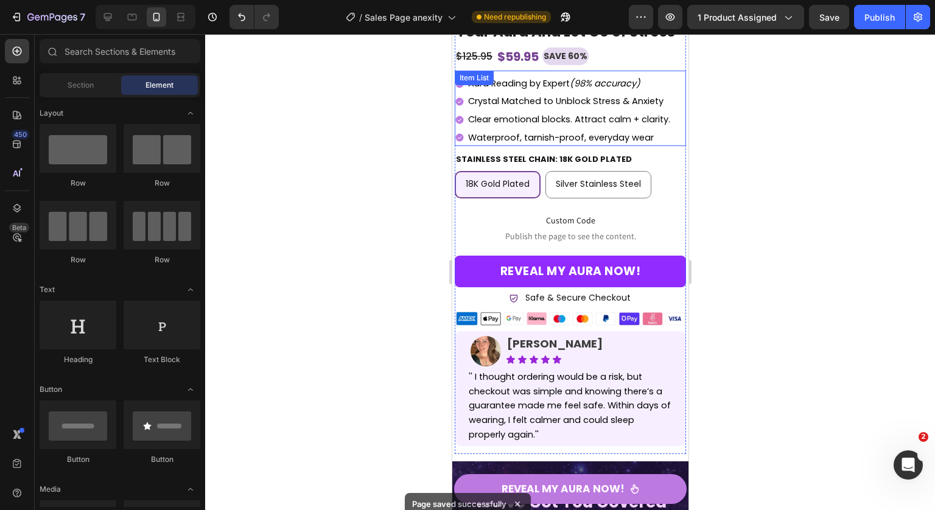
click at [877, 31] on div "7 Version history / Sales Page anexity Need republishing Preview 1 product assi…" at bounding box center [467, 17] width 935 height 35
click at [873, 17] on div "Publish" at bounding box center [879, 17] width 30 height 13
